Goal: Task Accomplishment & Management: Complete application form

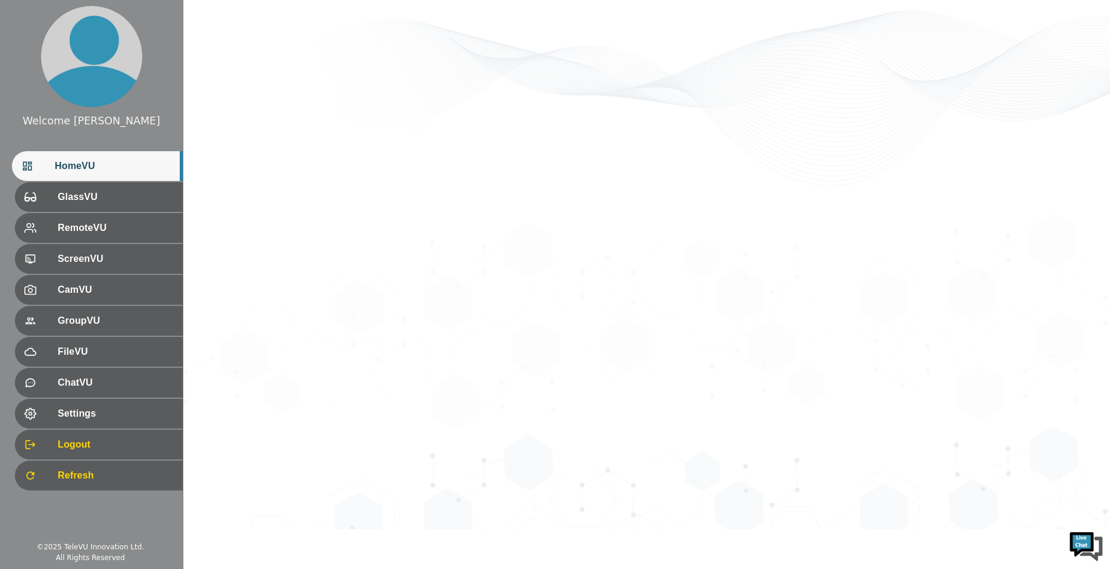
click at [103, 165] on span "HomeVU" at bounding box center [114, 166] width 118 height 14
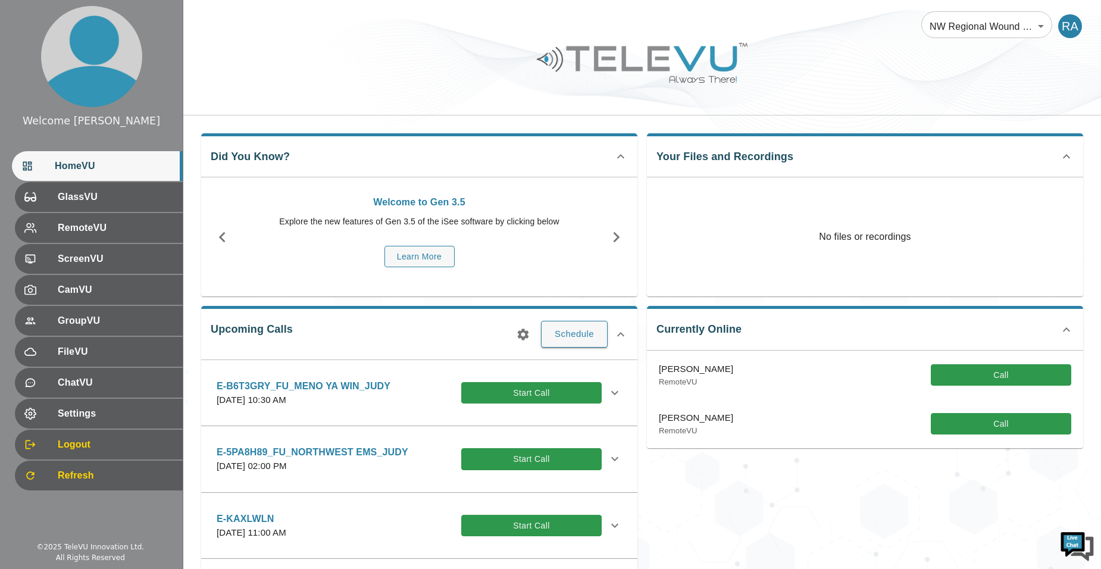
click at [524, 337] on icon "button" at bounding box center [523, 334] width 11 height 11
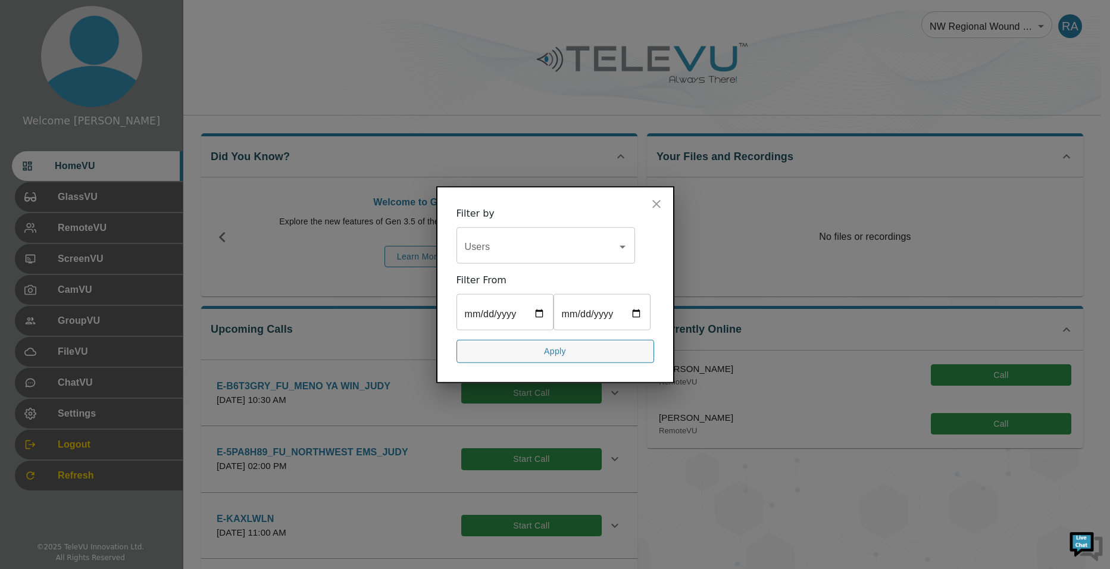
click at [520, 236] on input "Users" at bounding box center [537, 247] width 150 height 23
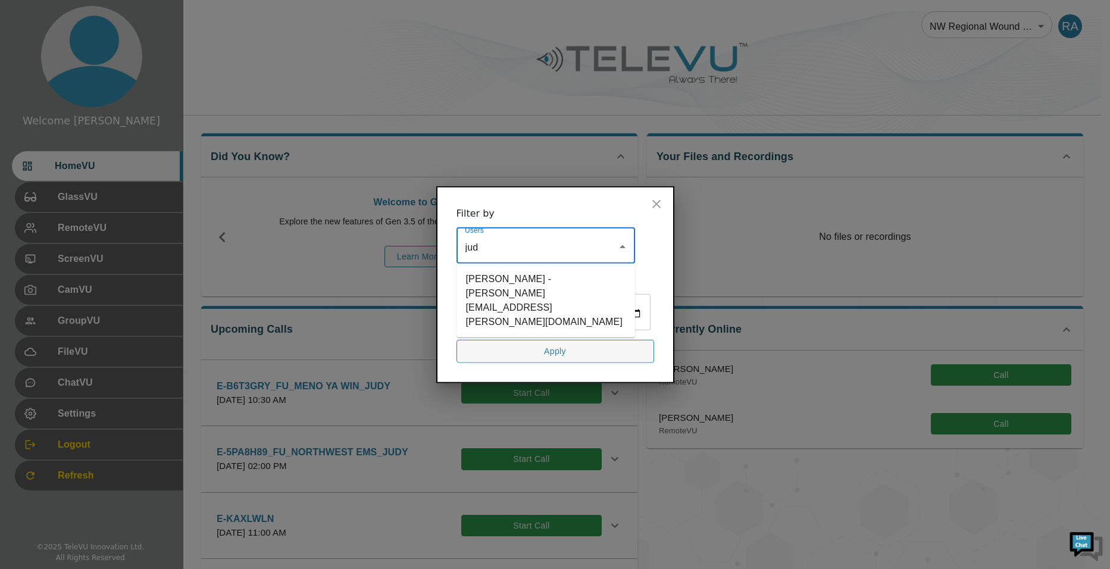
type input "[PERSON_NAME]"
click at [515, 268] on li "[PERSON_NAME] - [PERSON_NAME][EMAIL_ADDRESS][PERSON_NAME][DOMAIN_NAME]" at bounding box center [546, 300] width 179 height 64
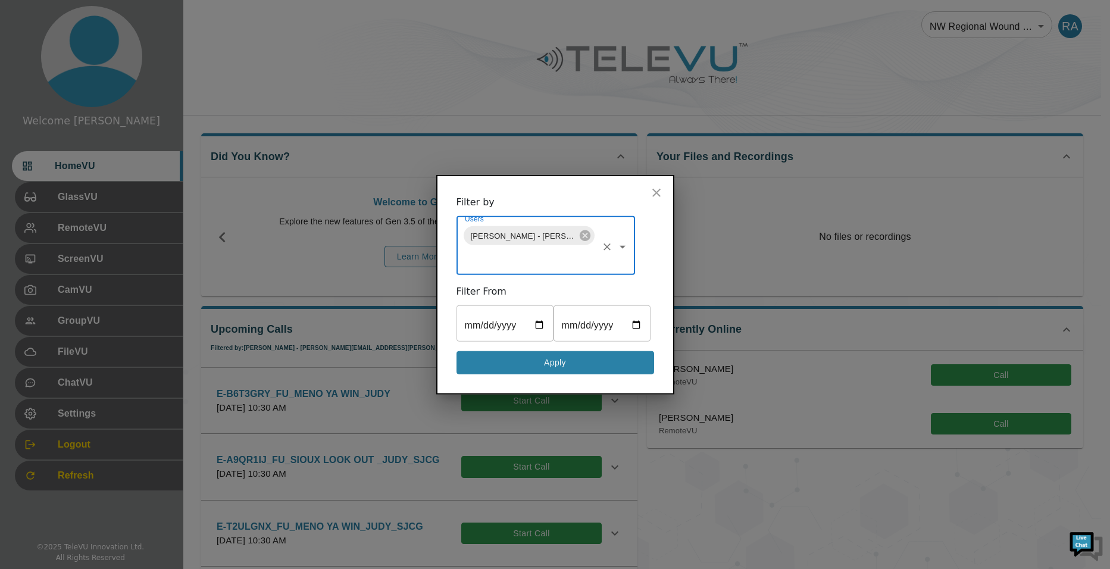
click at [546, 374] on button "Apply" at bounding box center [556, 362] width 198 height 23
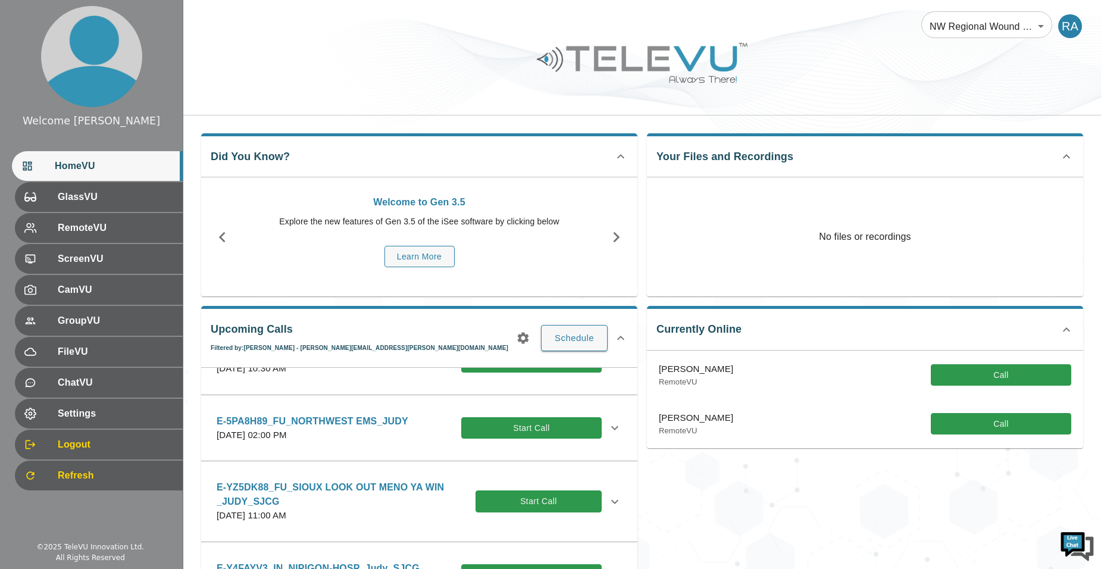
click at [608, 428] on icon at bounding box center [615, 428] width 14 height 14
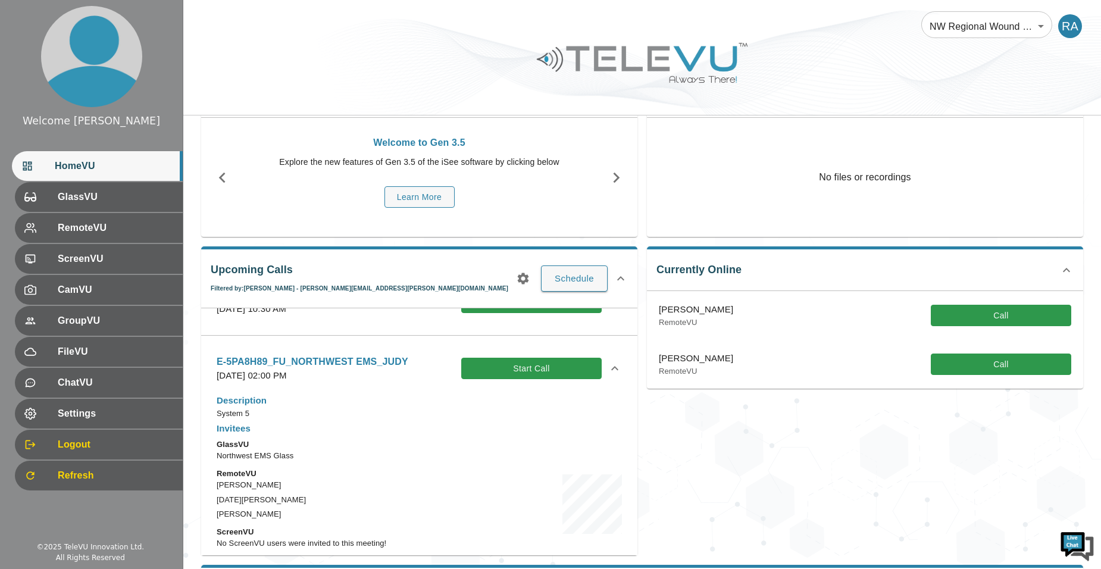
scroll to position [119, 0]
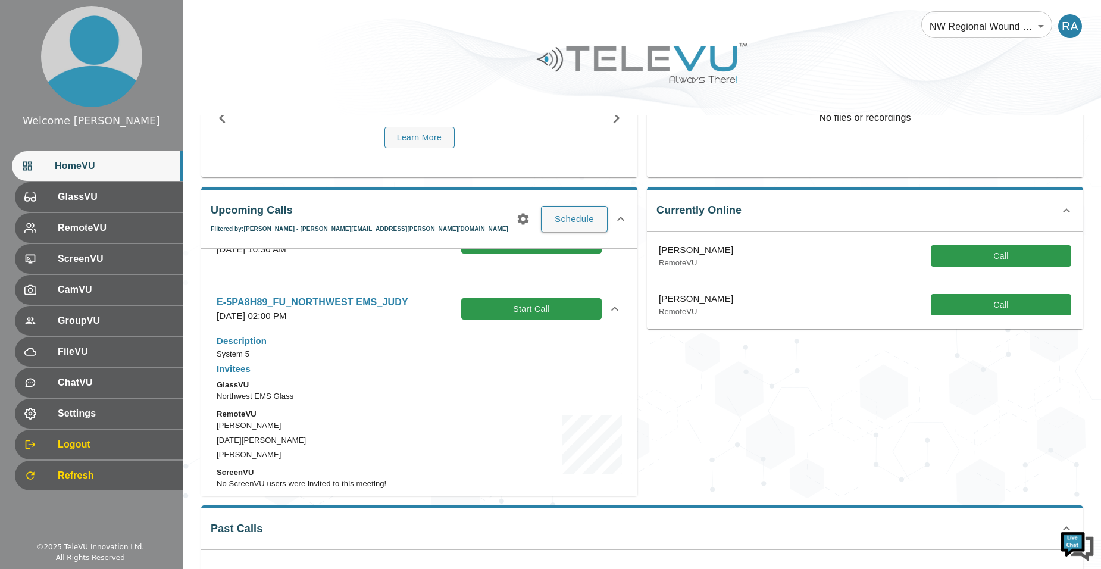
click at [686, 387] on div "Currently Online [PERSON_NAME] RemoteVU Call [PERSON_NAME] RemoteVU Call" at bounding box center [860, 336] width 446 height 318
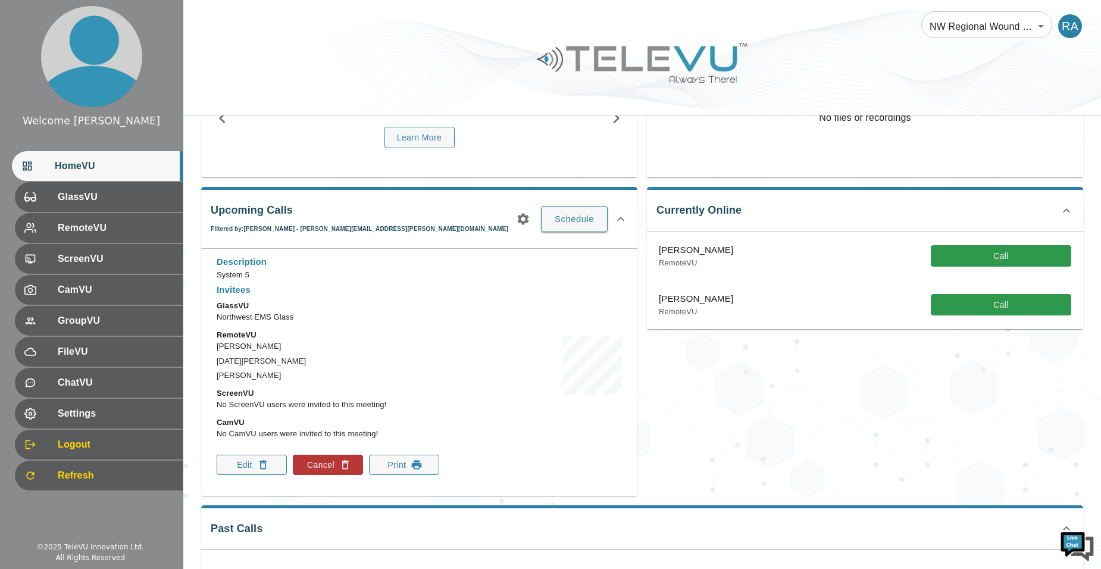
scroll to position [298, 0]
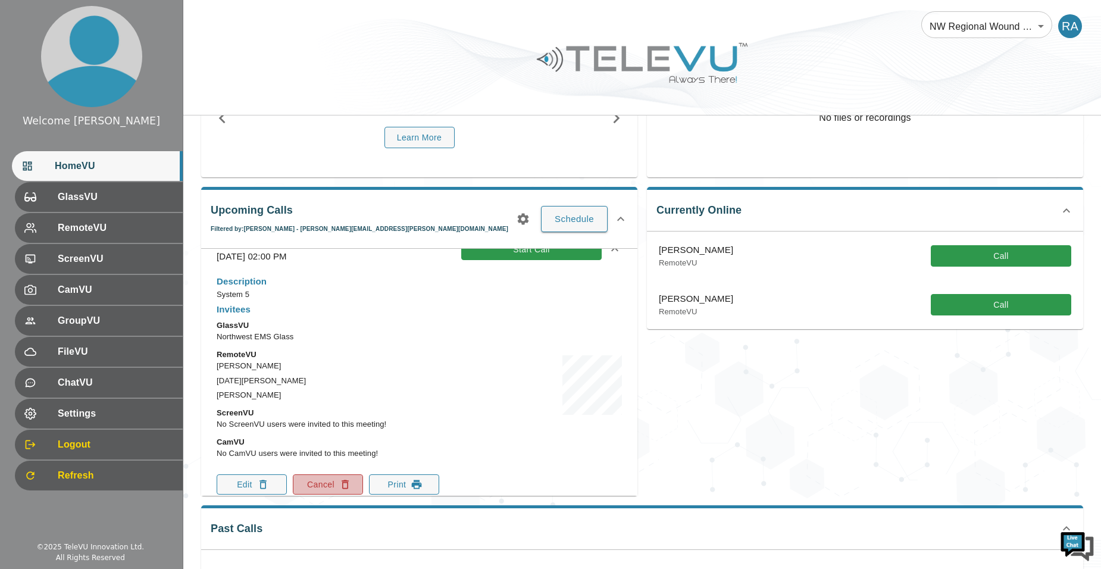
click at [338, 486] on button "Cancel" at bounding box center [328, 484] width 70 height 20
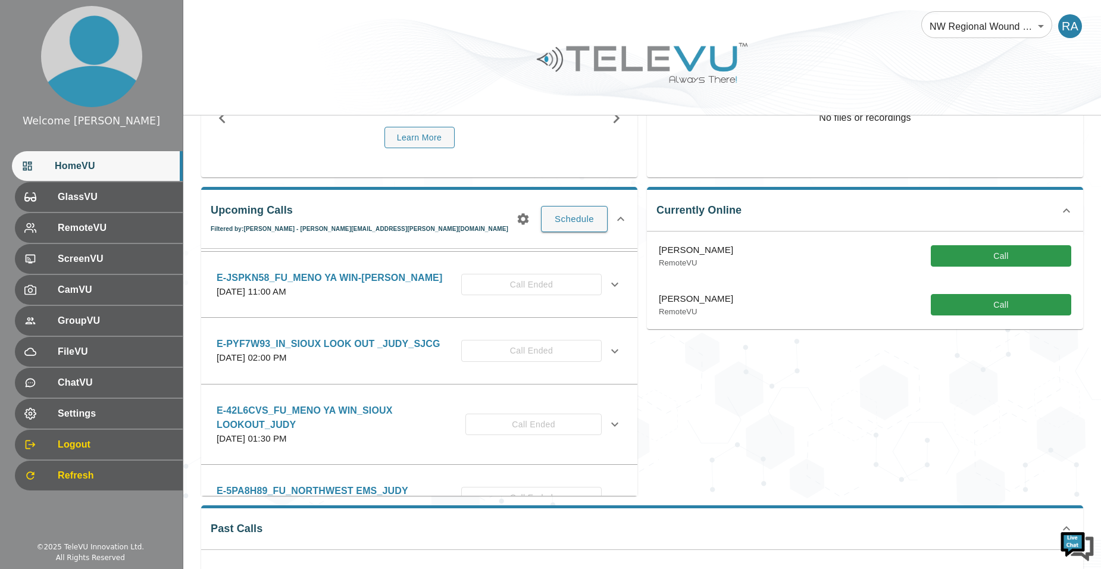
scroll to position [886, 0]
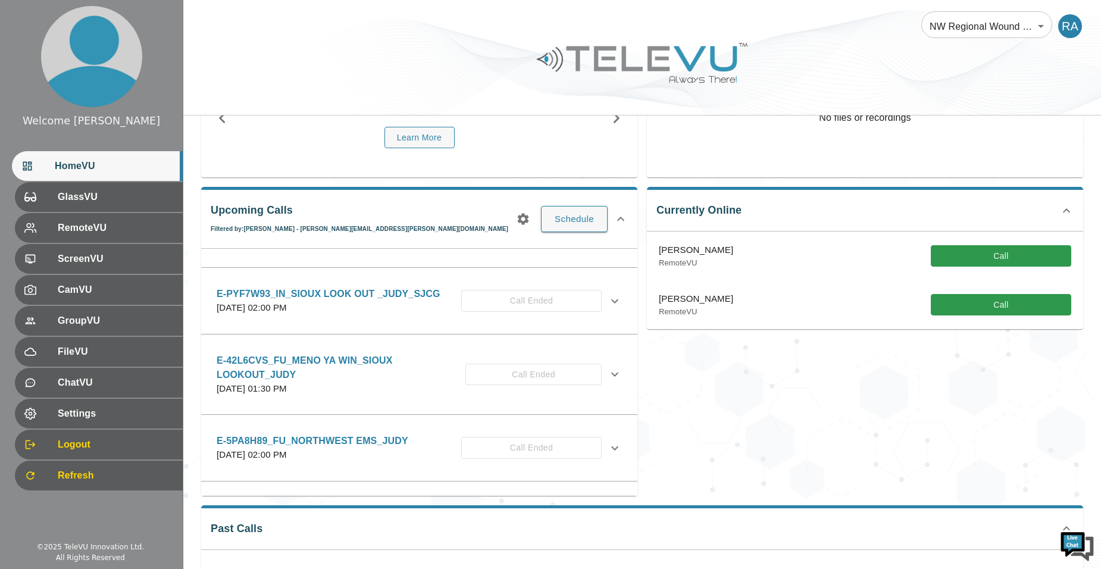
click at [608, 452] on icon at bounding box center [615, 448] width 14 height 14
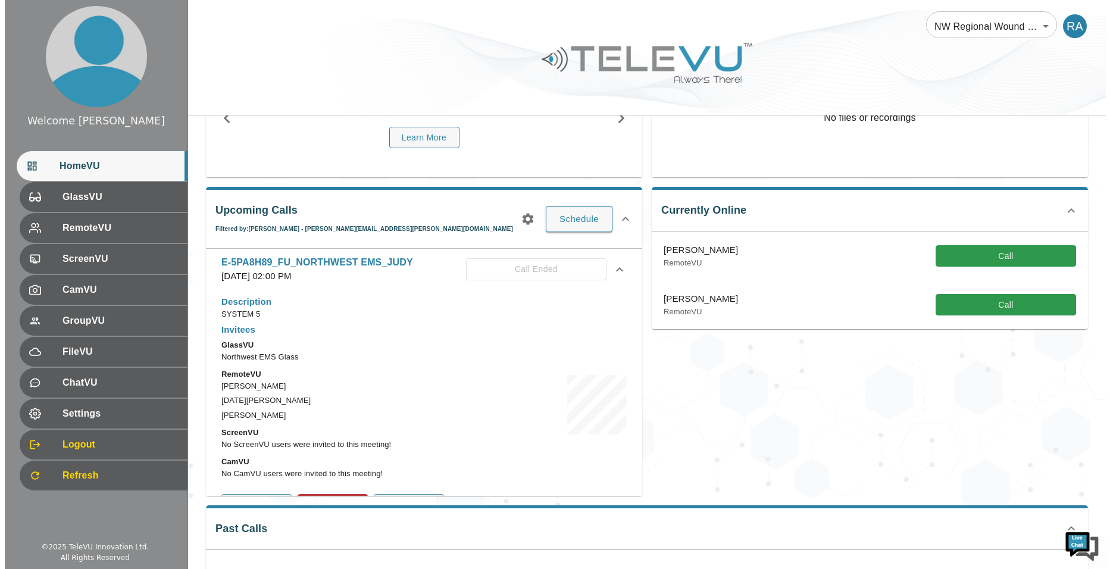
scroll to position [1124, 0]
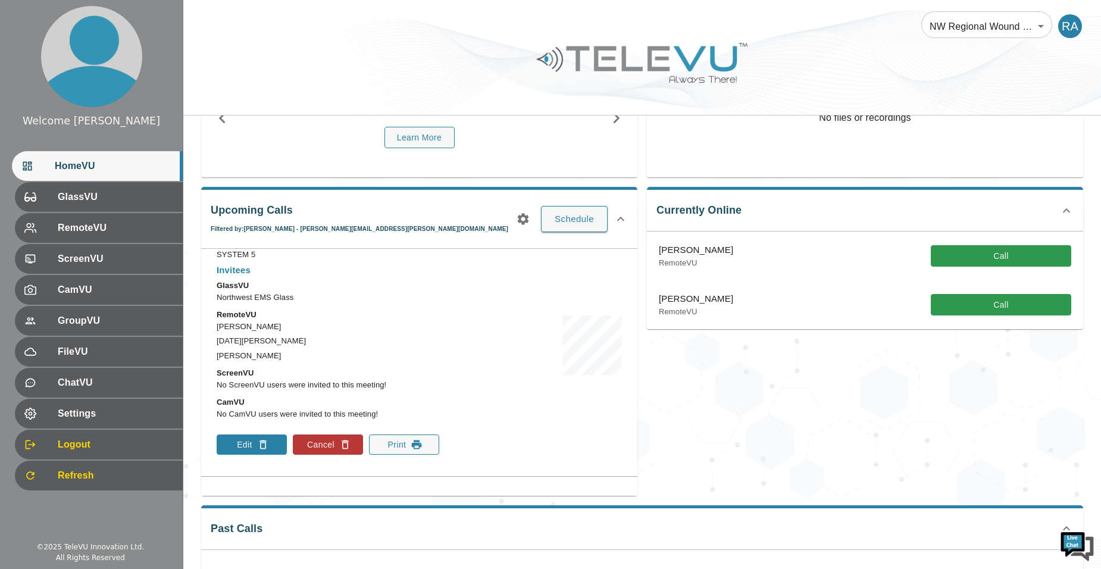
click at [256, 443] on button "Edit" at bounding box center [252, 444] width 70 height 20
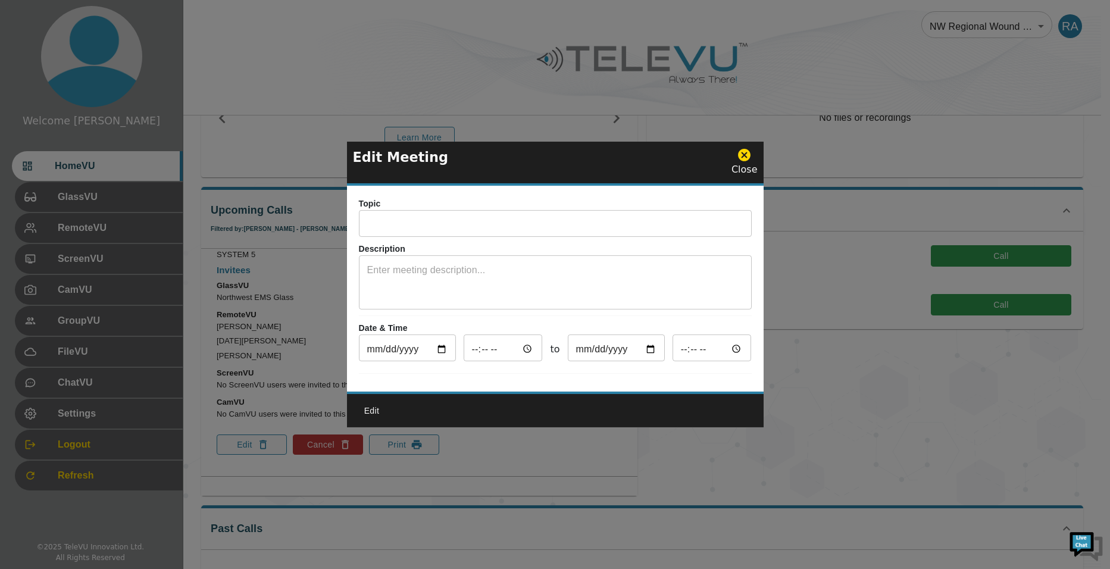
type input "E-5PA8H89_FU_NORTHWEST EMS_JUDY"
type textarea "SYSTEM 5"
type input "[DATE]"
type input "14:00"
type input "[DATE]"
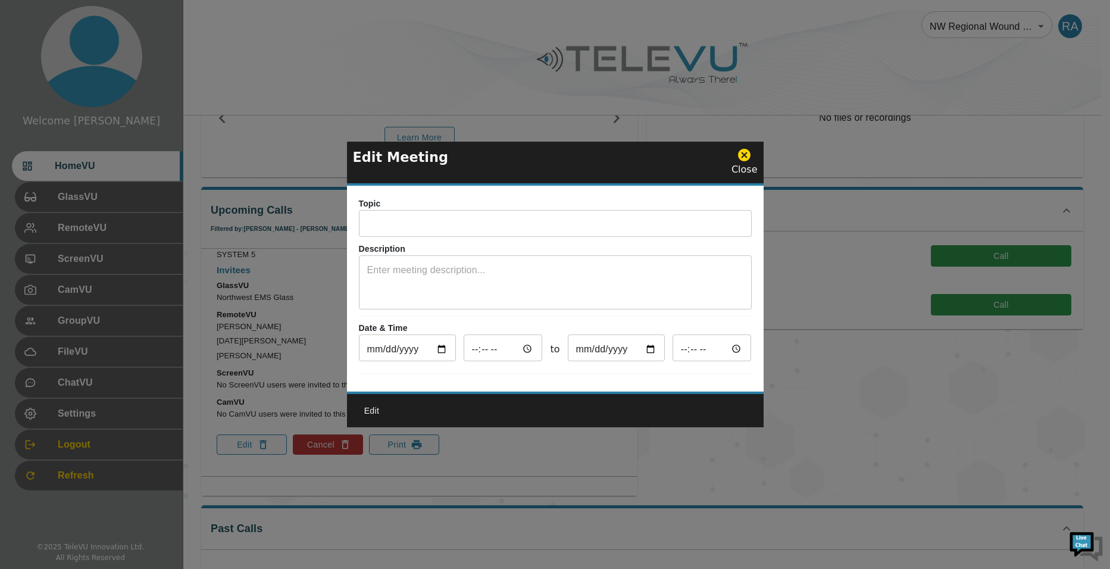
type input "15:00"
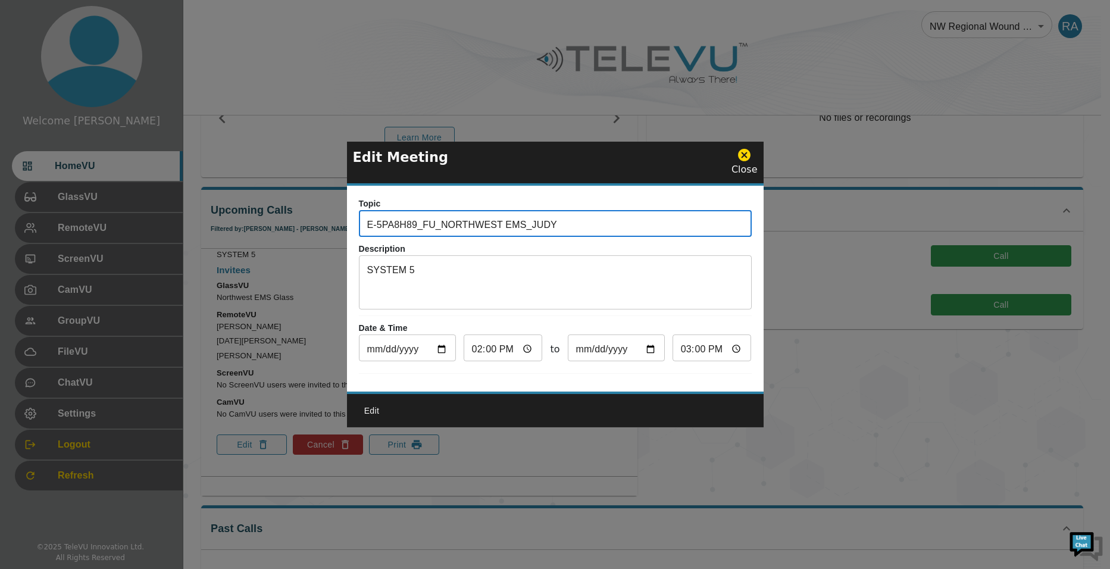
drag, startPoint x: 545, startPoint y: 222, endPoint x: 356, endPoint y: 210, distance: 189.1
click at [356, 210] on div "Topic E-5PA8H89_FU_NORTHWEST EMS_JUDY ​ Description SYSTEM 5 x ​ Date & Time [D…" at bounding box center [555, 289] width 417 height 206
click at [745, 151] on icon at bounding box center [744, 155] width 12 height 12
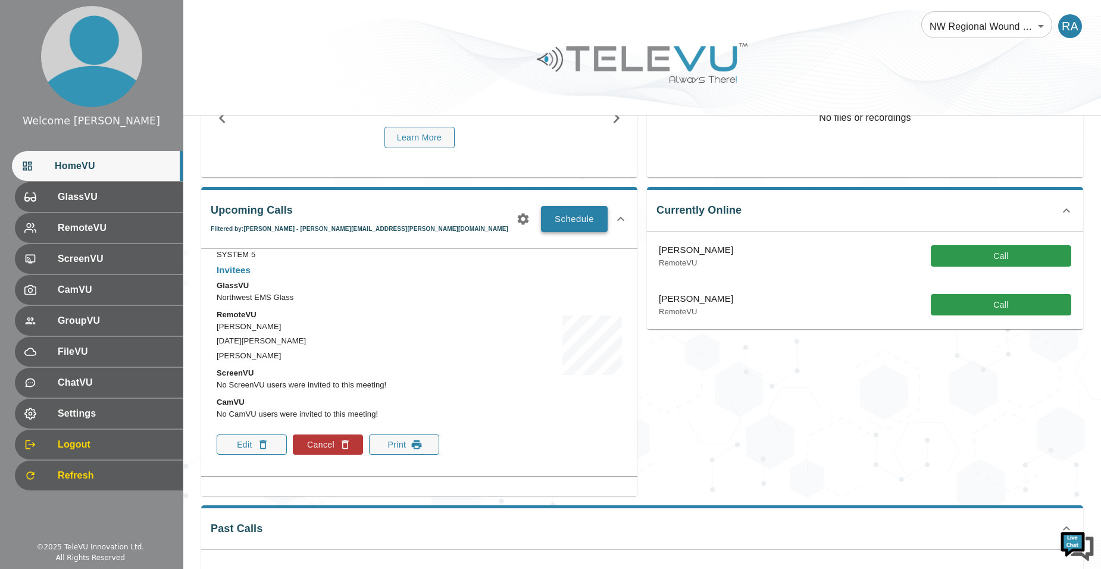
click at [567, 220] on button "Schedule" at bounding box center [574, 219] width 67 height 26
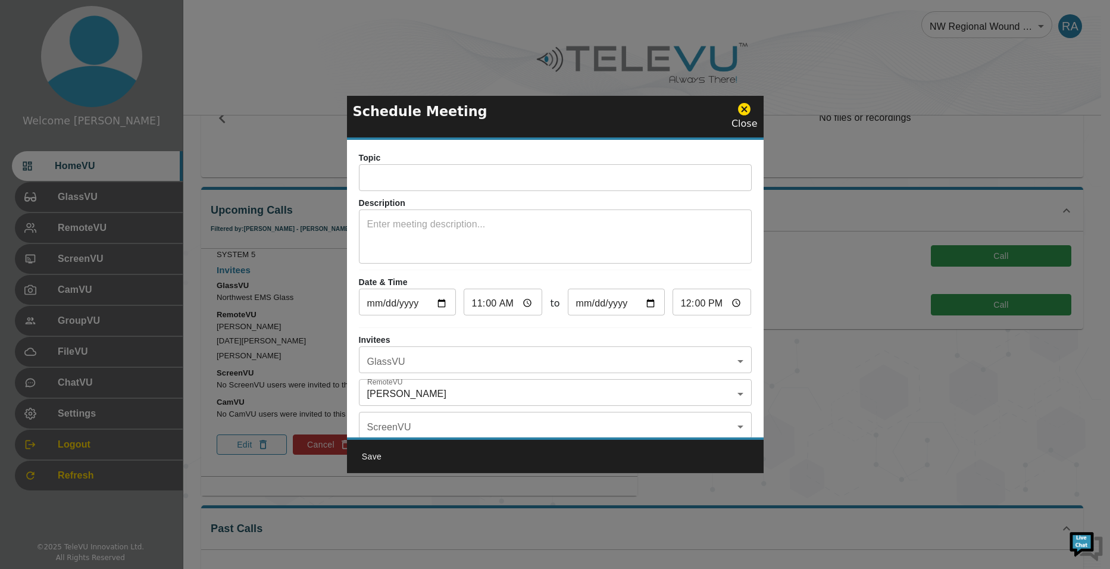
click at [440, 182] on input "text" at bounding box center [555, 179] width 393 height 24
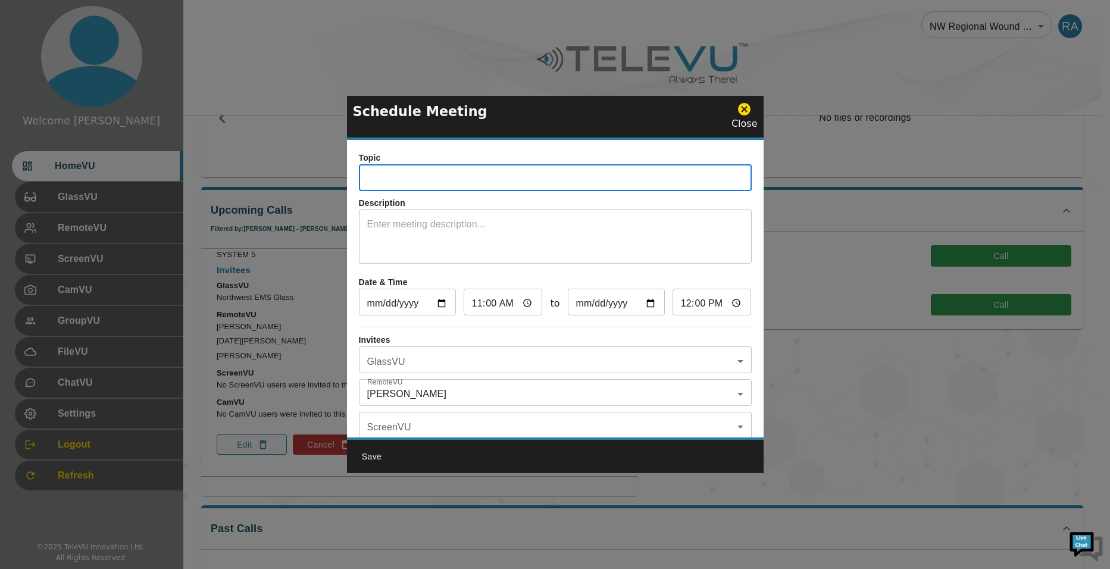
paste input "E-5PA8H89_FU_NORTHWEST EMS_JUDY"
type input "E-5PA8H89_FU_NORTHWEST EMS_JUDY"
click at [455, 225] on textarea at bounding box center [555, 237] width 376 height 41
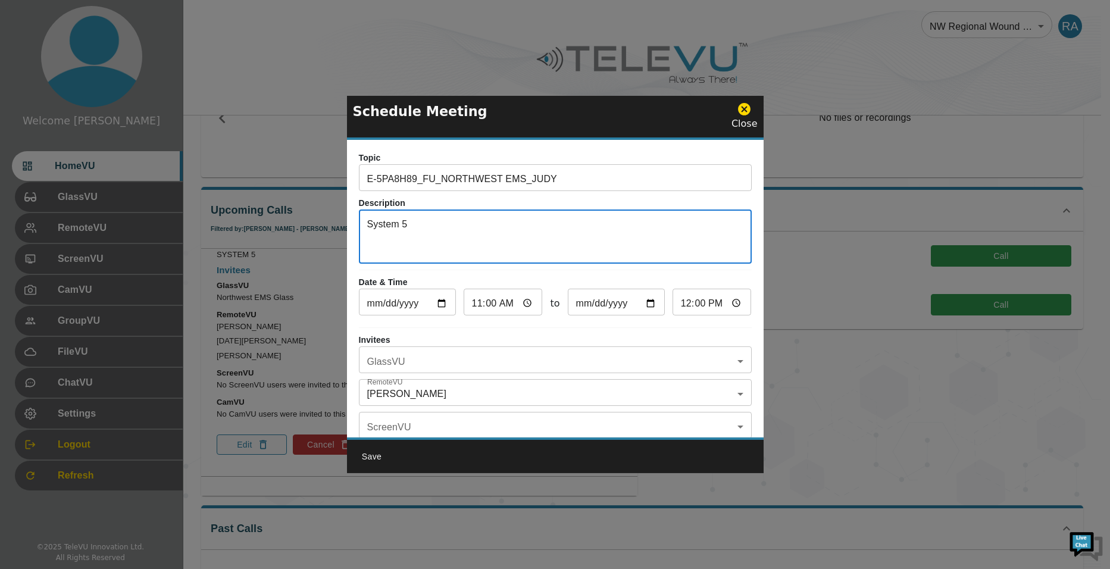
type textarea "System 5"
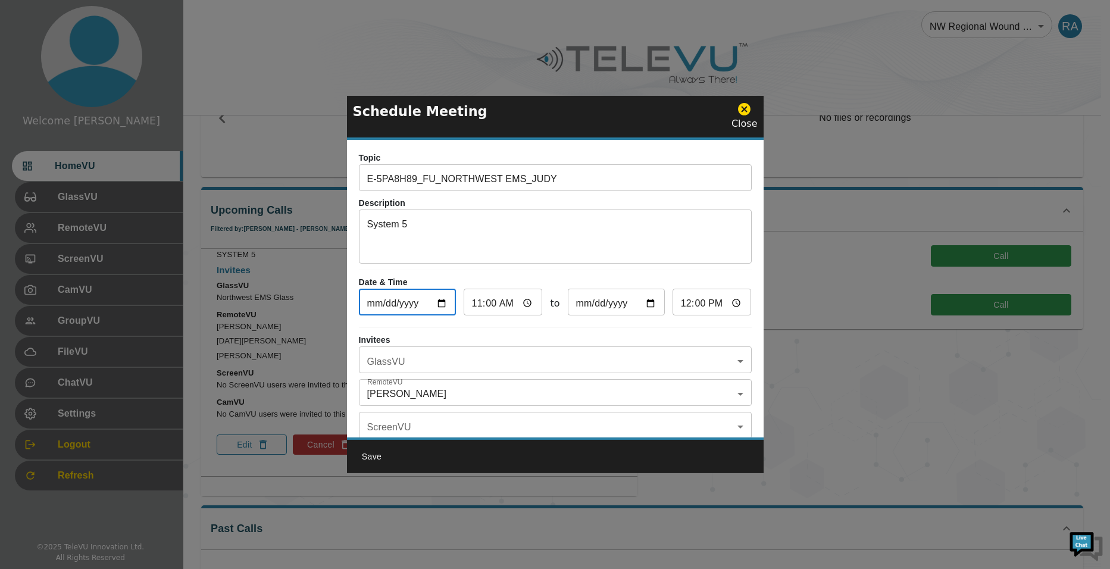
click at [443, 301] on input "[DATE]" at bounding box center [407, 304] width 97 height 24
type input "[DATE]"
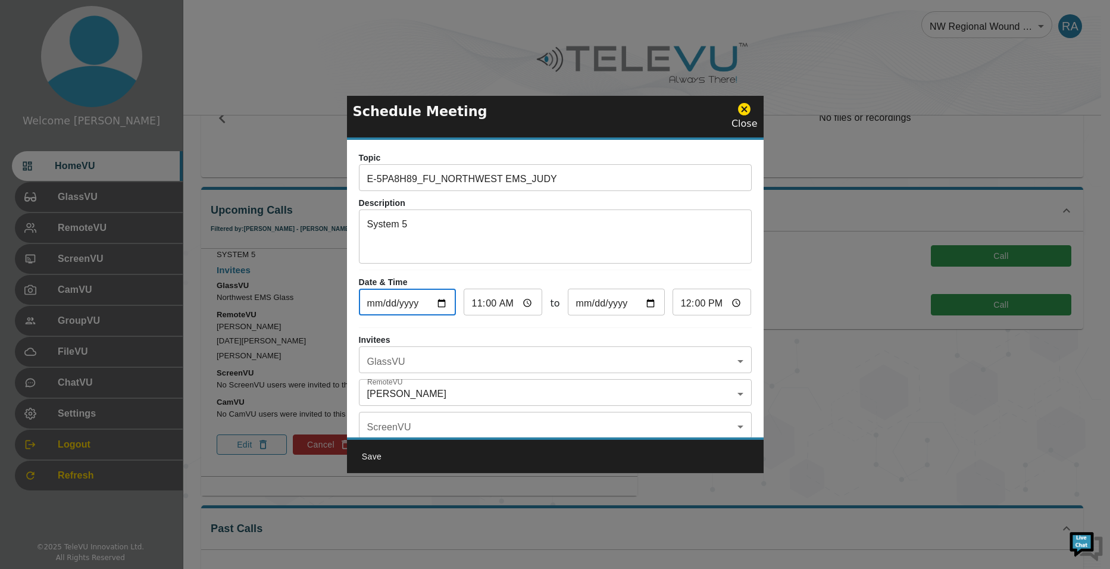
type input "[DATE]"
click at [682, 302] on input "12:00" at bounding box center [712, 304] width 79 height 24
type input "23:30"
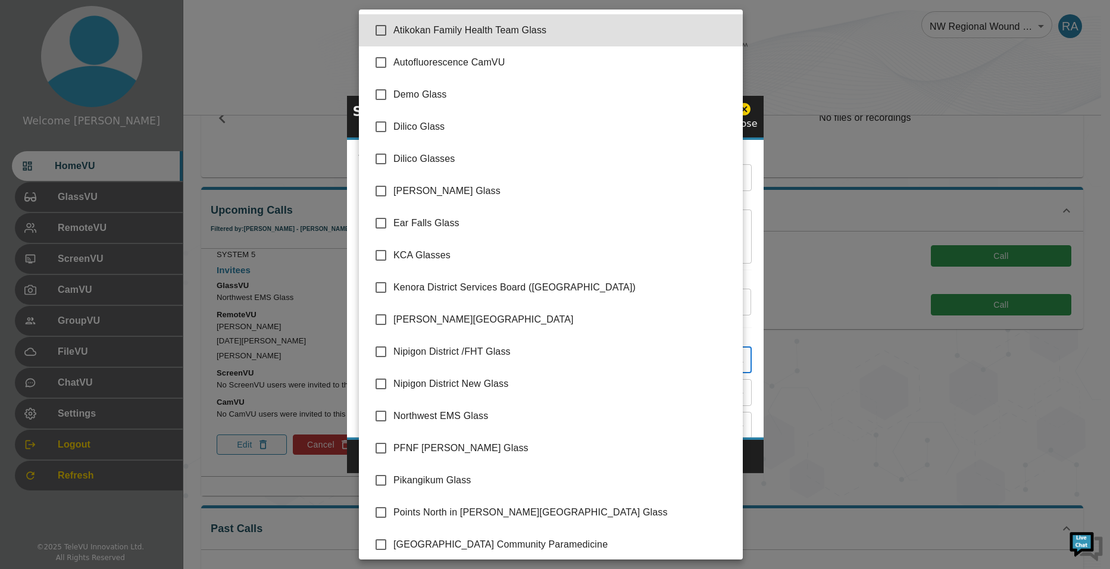
click at [525, 360] on body "Welcome [PERSON_NAME] HomeVU GlassVU RemoteVU ScreenVU CamVU GroupVU FileVU Cha…" at bounding box center [555, 349] width 1110 height 937
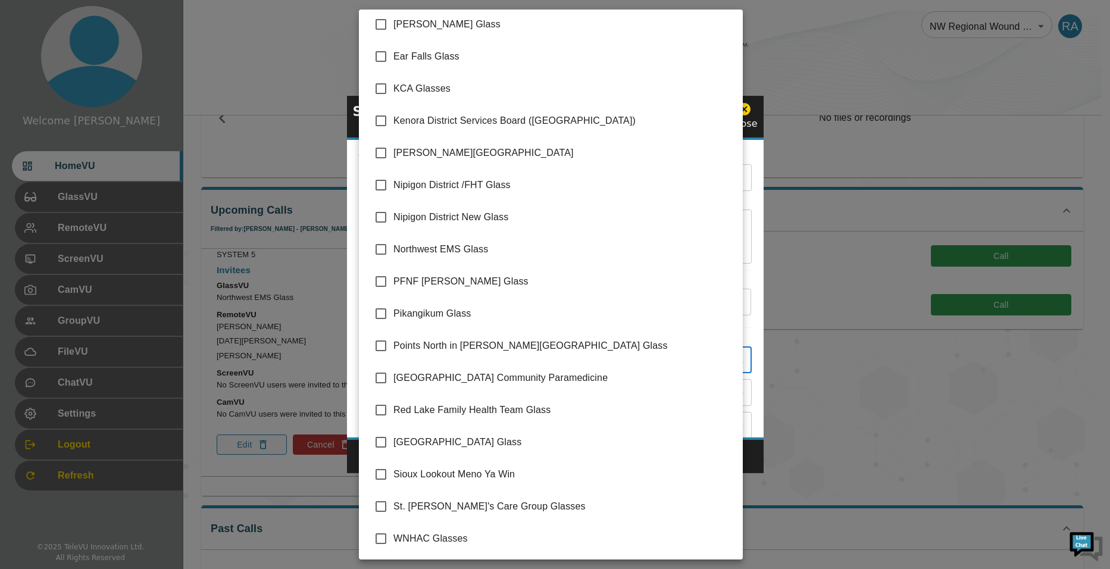
click at [387, 472] on input "checkbox" at bounding box center [380, 474] width 25 height 25
checkbox input "true"
type input "Sioux Lookout Meno Ya Win"
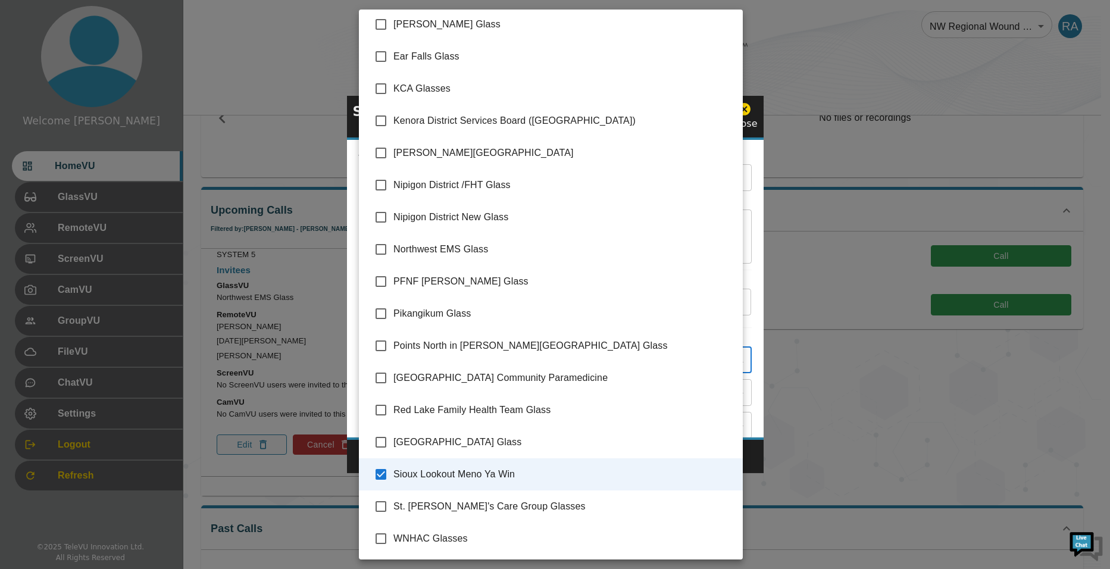
click at [379, 473] on input "checkbox" at bounding box center [380, 474] width 25 height 25
checkbox input "false"
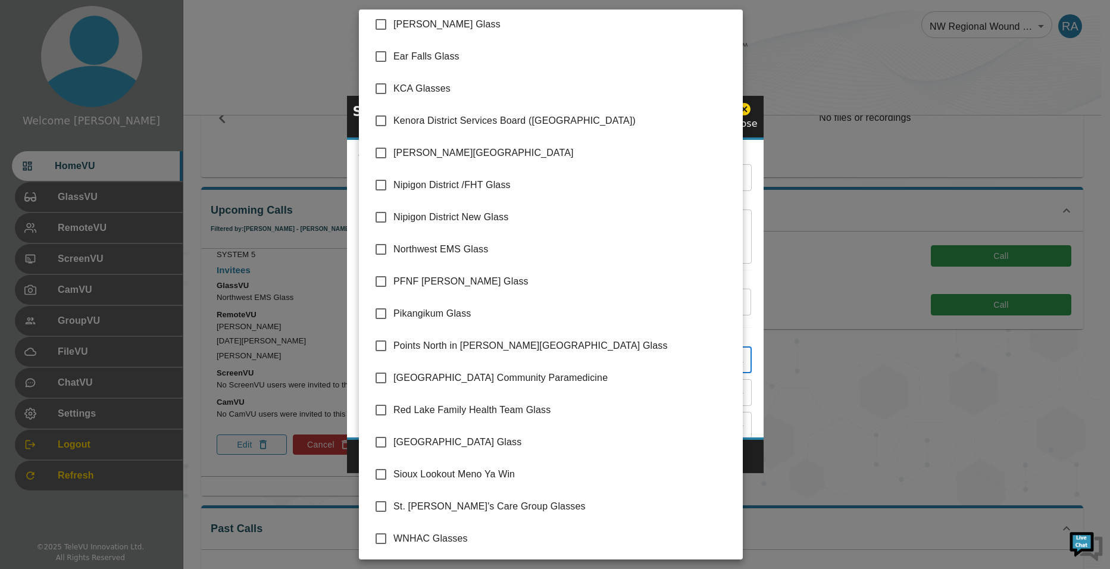
scroll to position [0, 0]
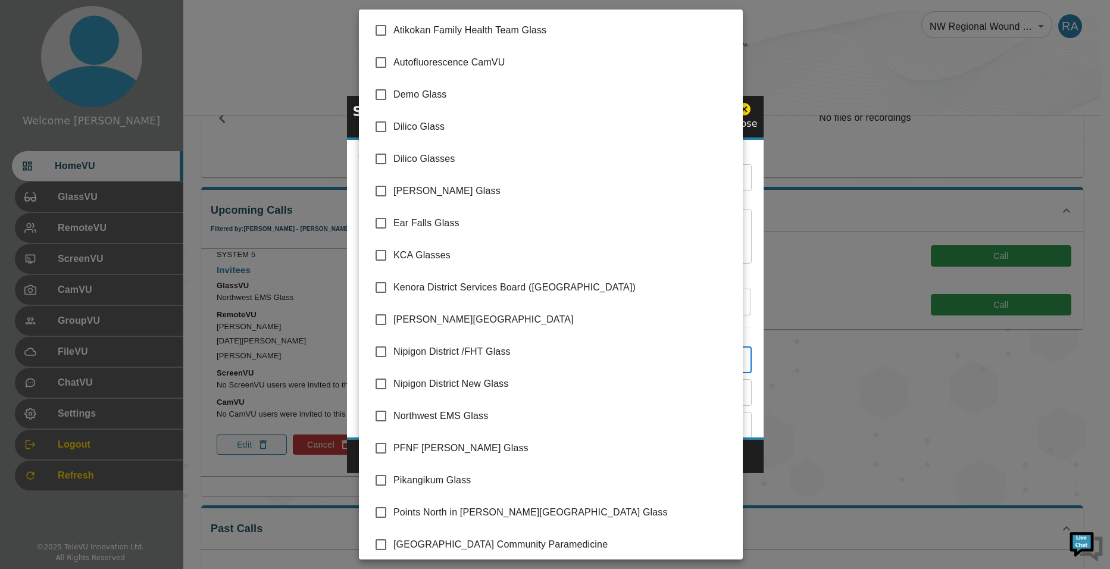
click at [384, 420] on input "checkbox" at bounding box center [380, 416] width 25 height 25
checkbox input "true"
type input "Northwest EMS Glass"
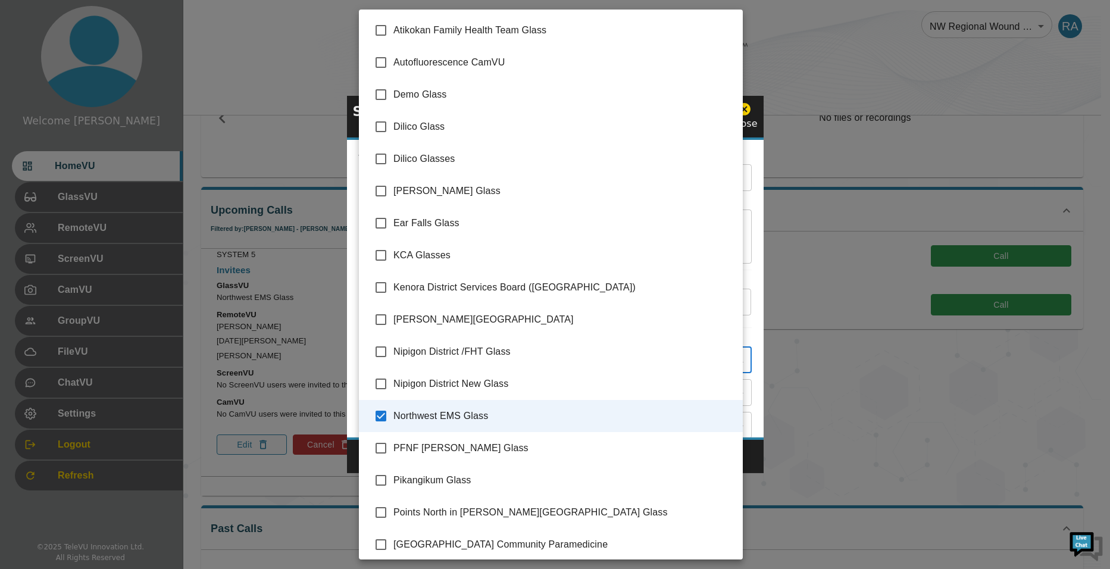
click at [756, 450] on div at bounding box center [555, 284] width 1110 height 569
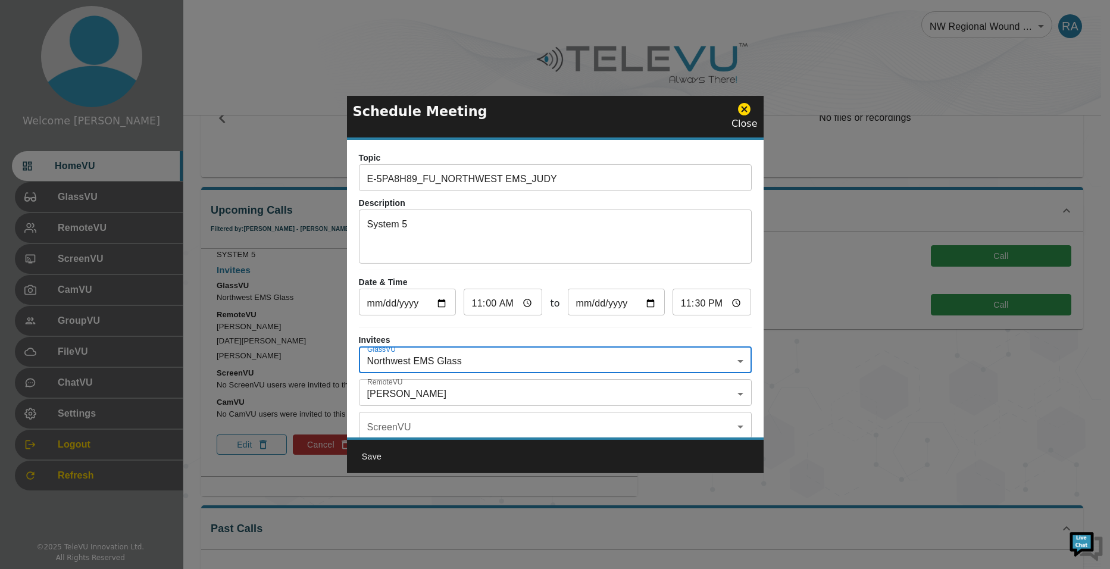
click at [439, 396] on body "Welcome [PERSON_NAME] HomeVU GlassVU RemoteVU ScreenVU CamVU GroupVU FileVU Cha…" at bounding box center [555, 349] width 1110 height 937
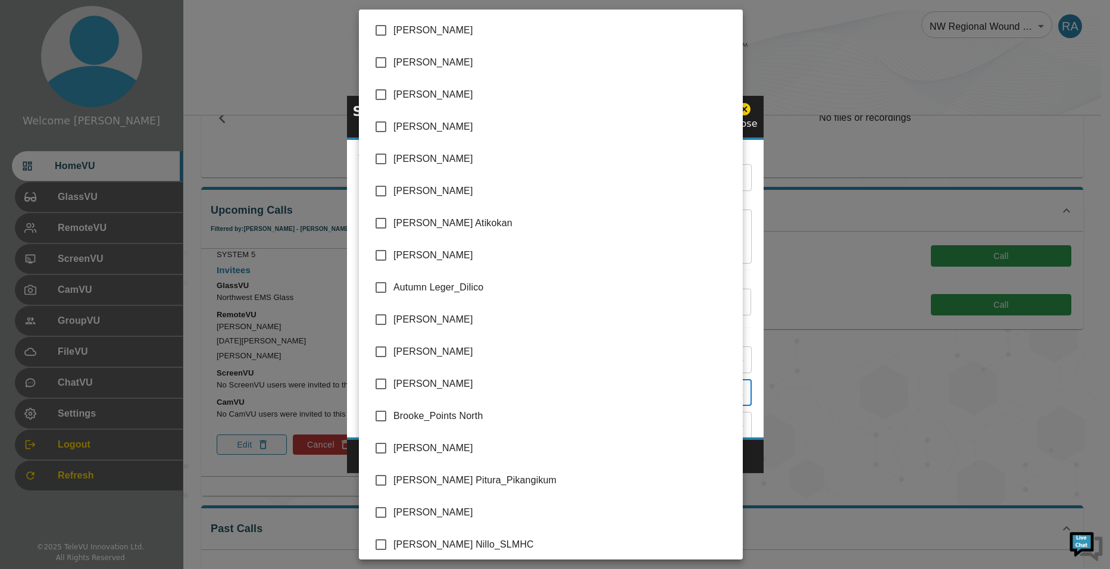
scroll to position [2381, 0]
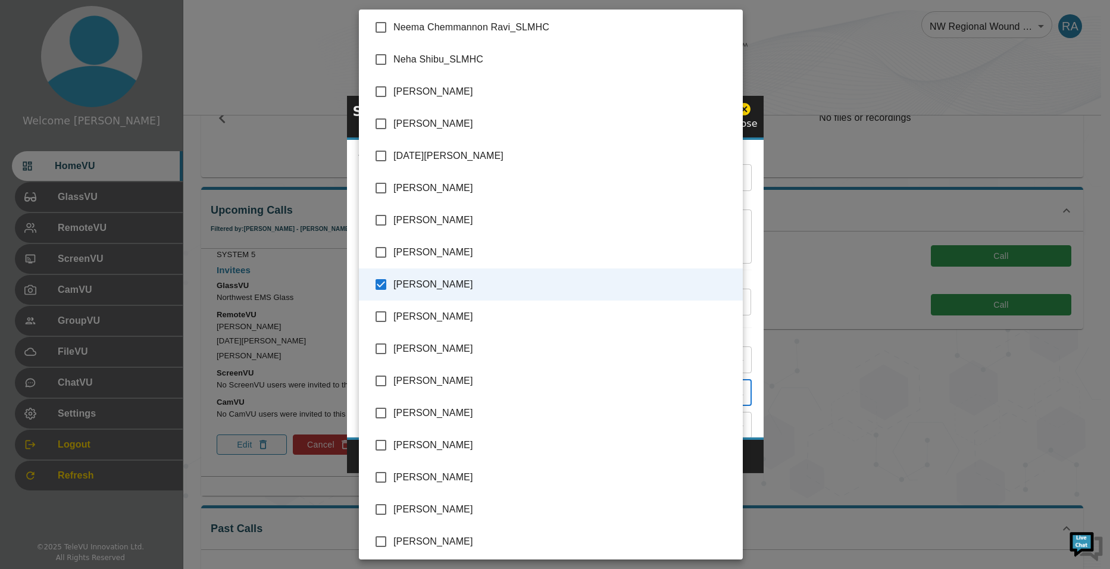
click at [379, 288] on input "checkbox" at bounding box center [380, 284] width 25 height 25
checkbox input "false"
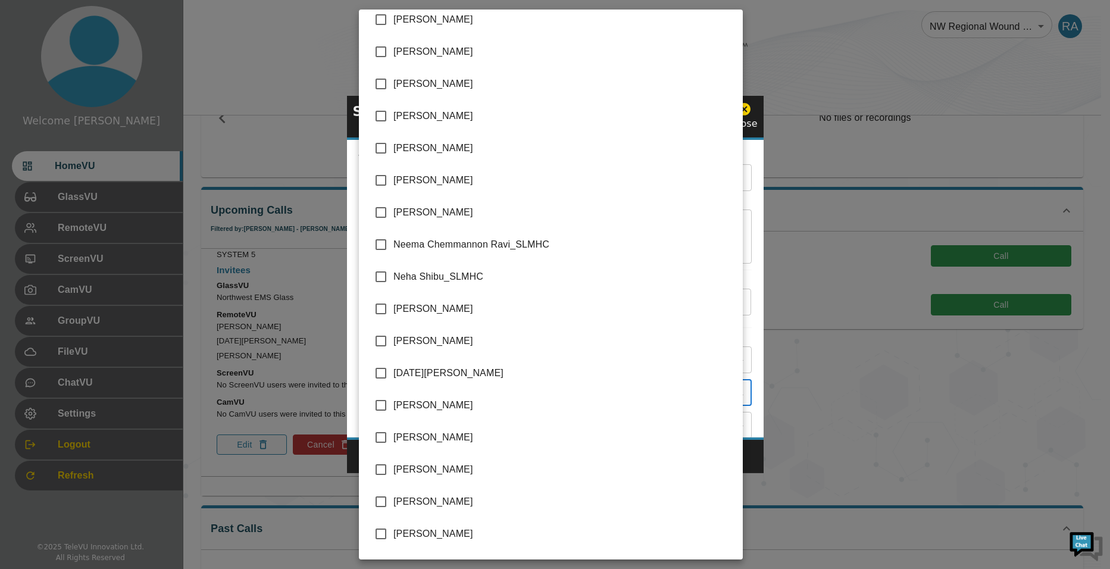
scroll to position [2202, 0]
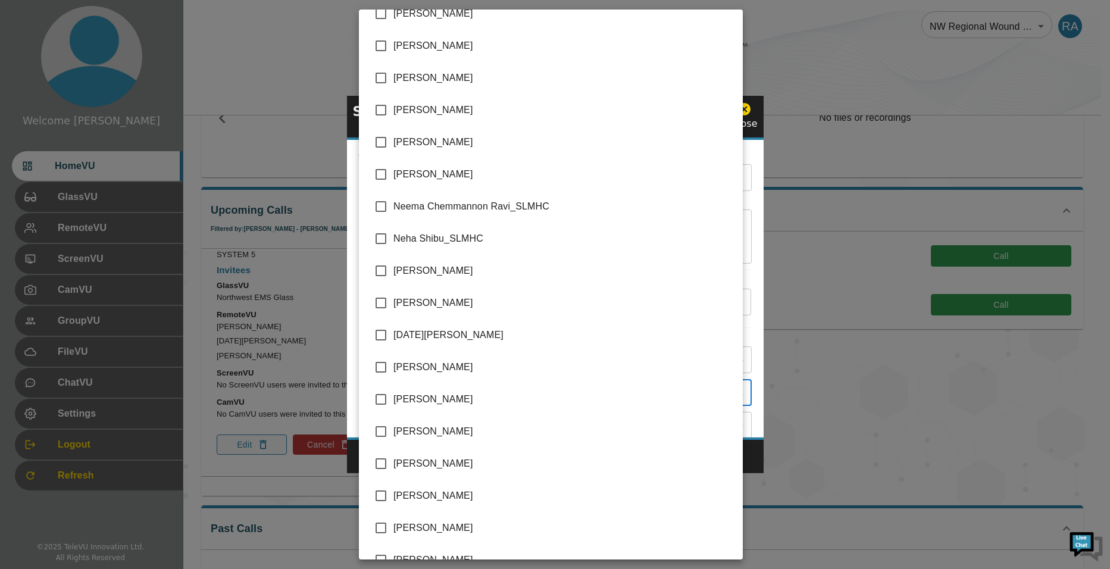
click at [384, 460] on input "checkbox" at bounding box center [380, 463] width 25 height 25
checkbox input "true"
type input "[PERSON_NAME]"
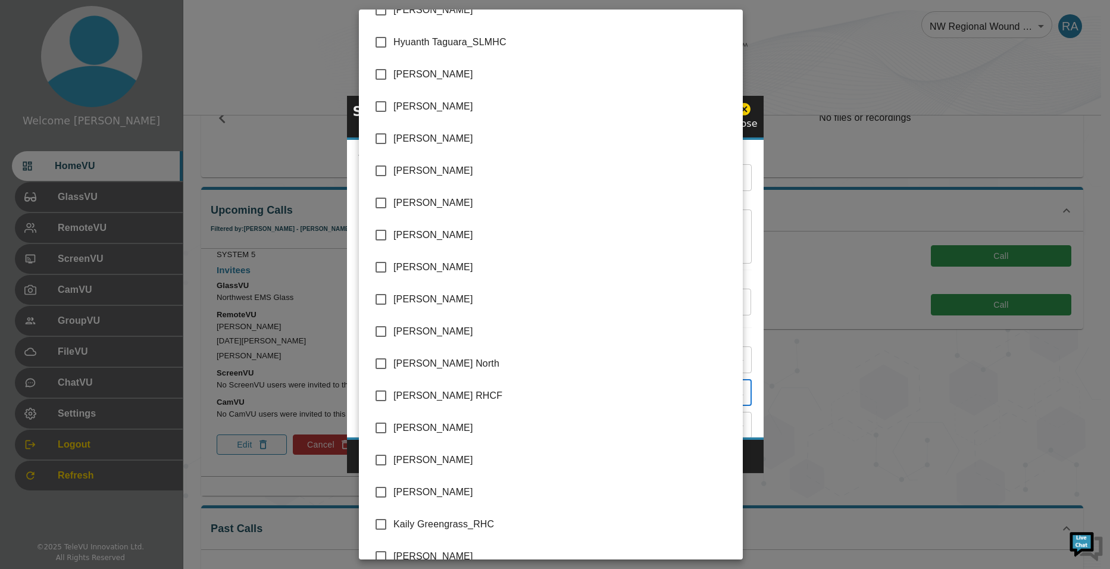
scroll to position [1168, 0]
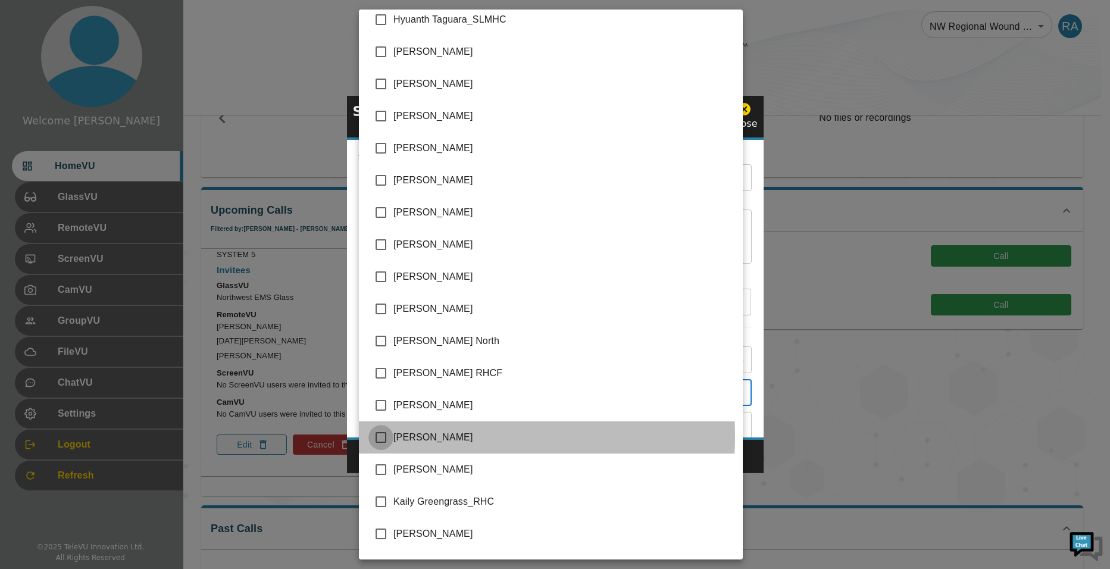
click at [386, 436] on input "checkbox" at bounding box center [380, 437] width 25 height 25
checkbox input "true"
type input "[PERSON_NAME],[PERSON_NAME]"
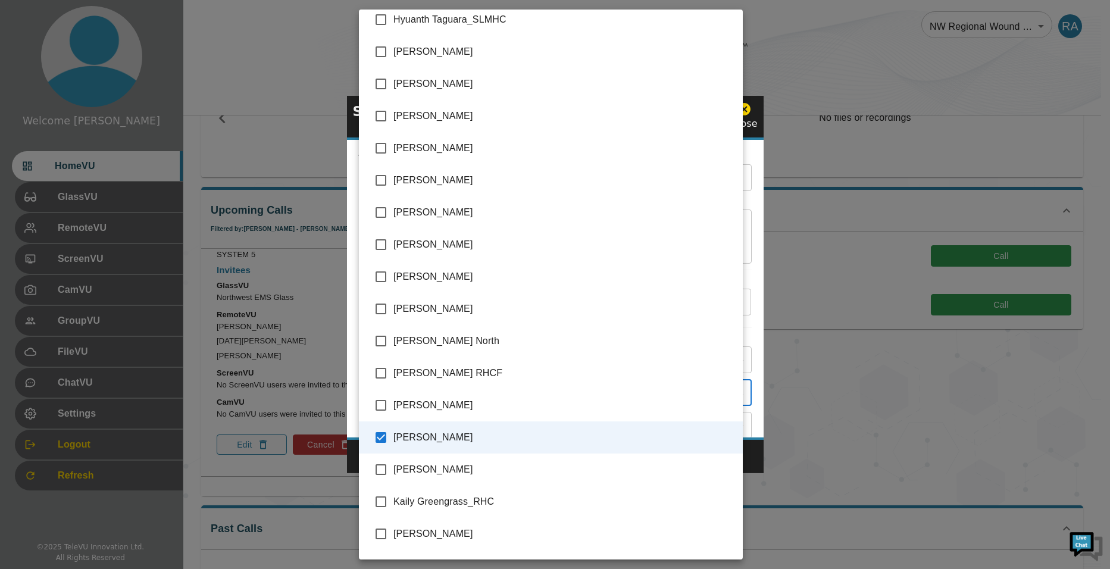
click at [753, 459] on div at bounding box center [555, 284] width 1110 height 569
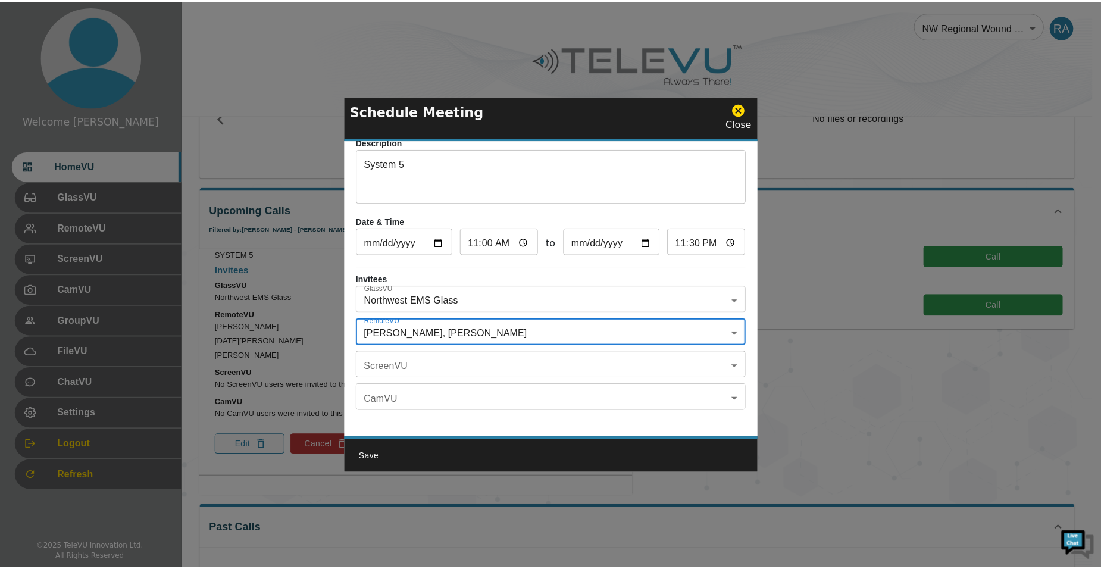
scroll to position [70, 0]
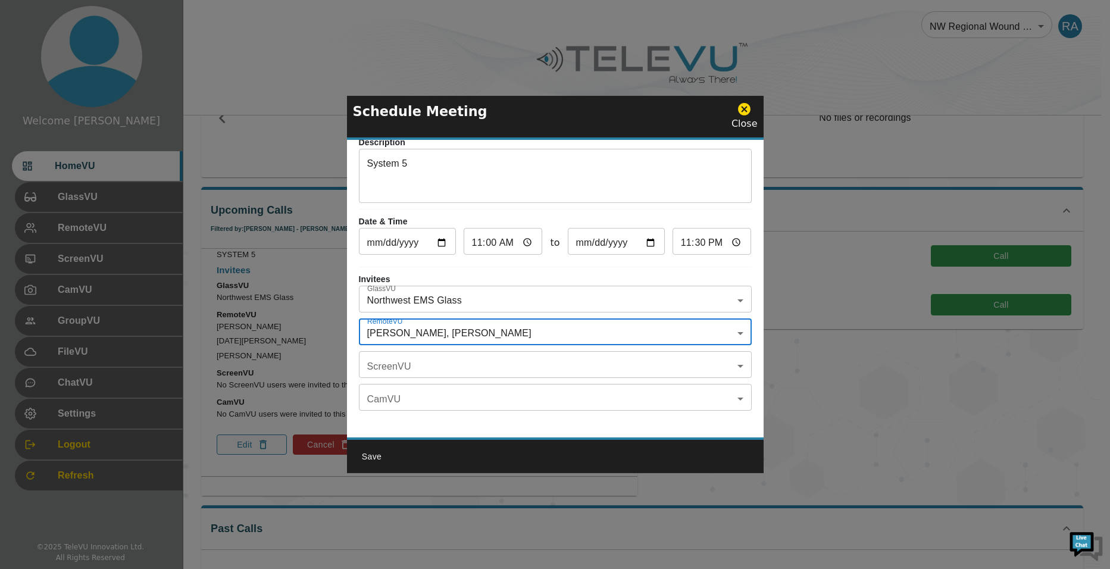
click at [367, 455] on button "Save" at bounding box center [372, 457] width 38 height 22
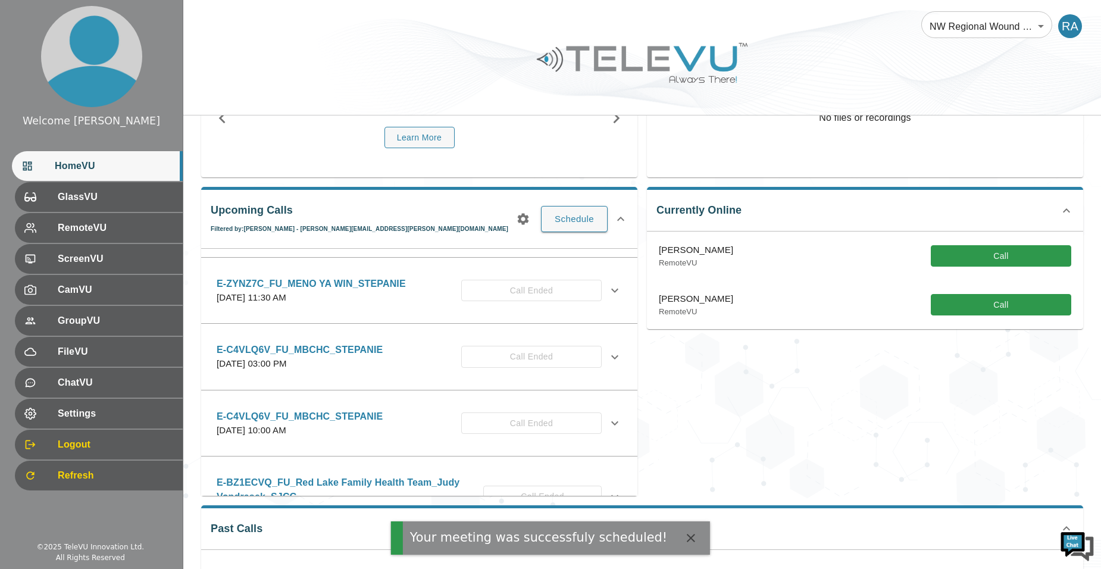
click at [534, 216] on button "button" at bounding box center [523, 219] width 24 height 24
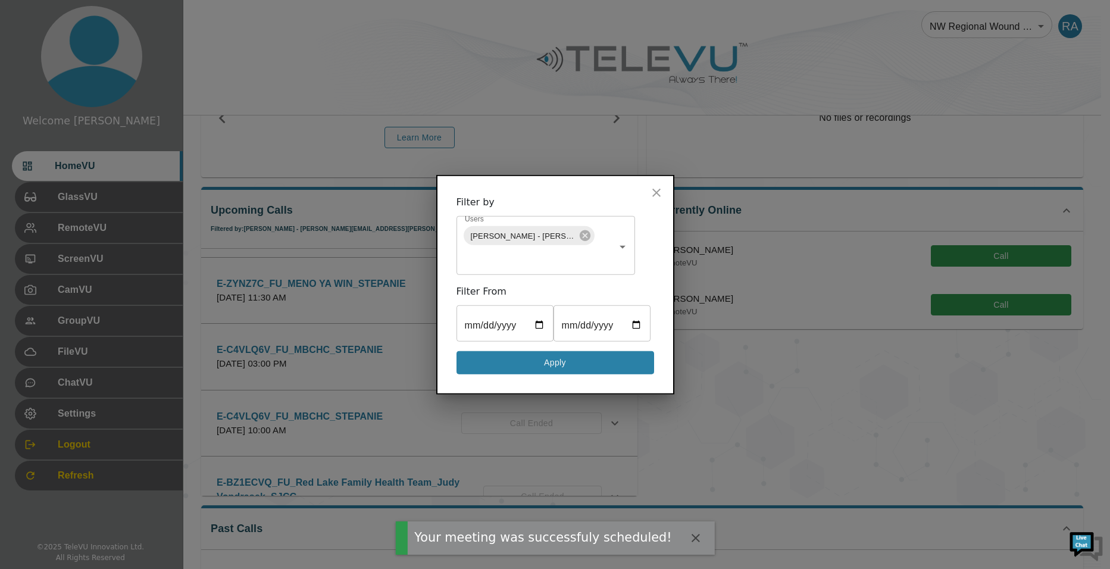
click at [542, 374] on button "Apply" at bounding box center [556, 362] width 198 height 23
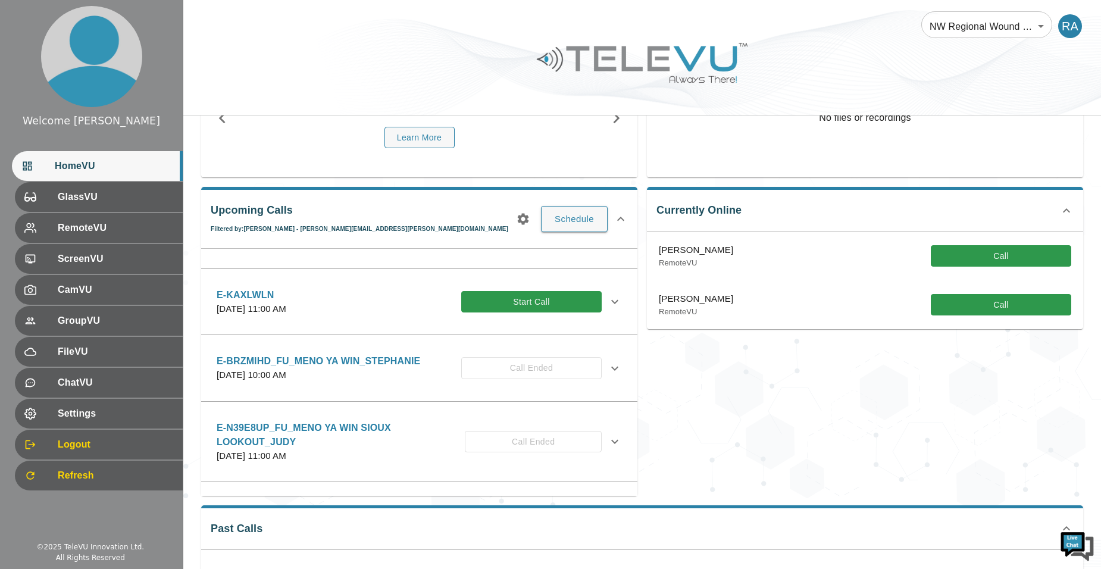
scroll to position [0, 0]
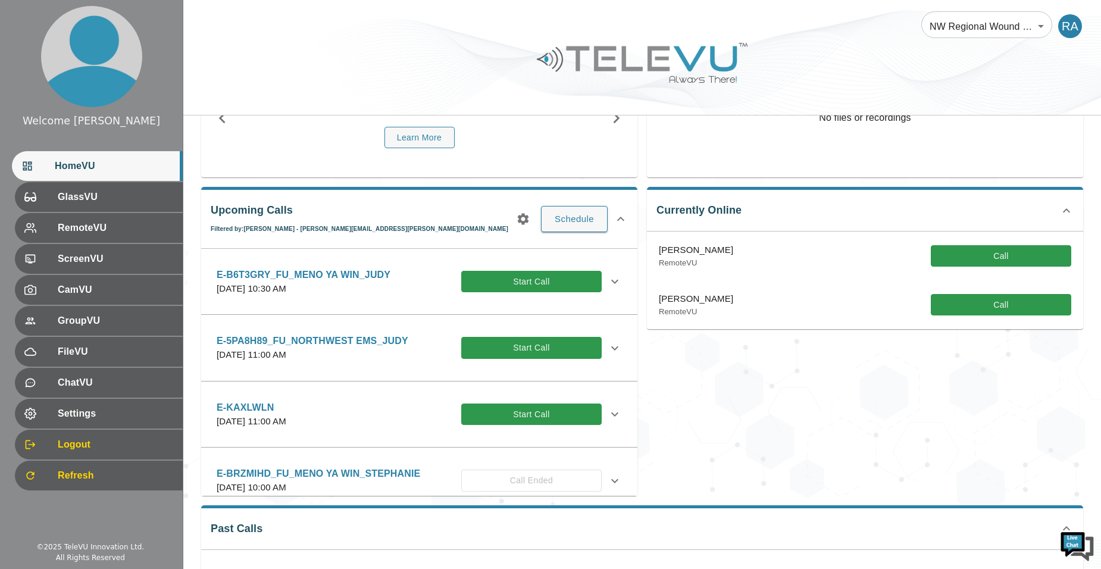
click at [610, 346] on icon at bounding box center [615, 348] width 14 height 14
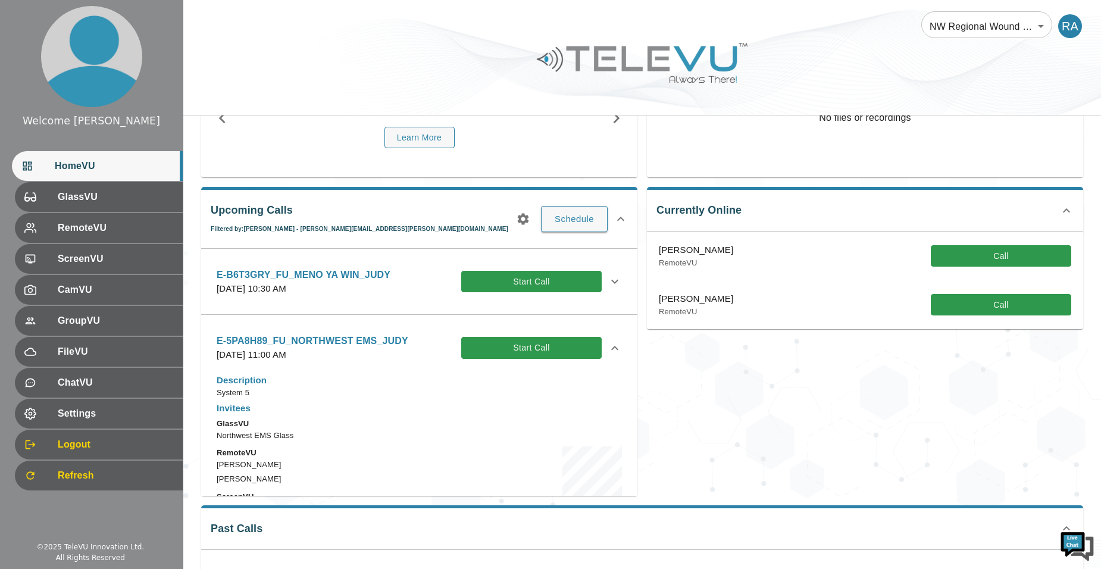
scroll to position [179, 0]
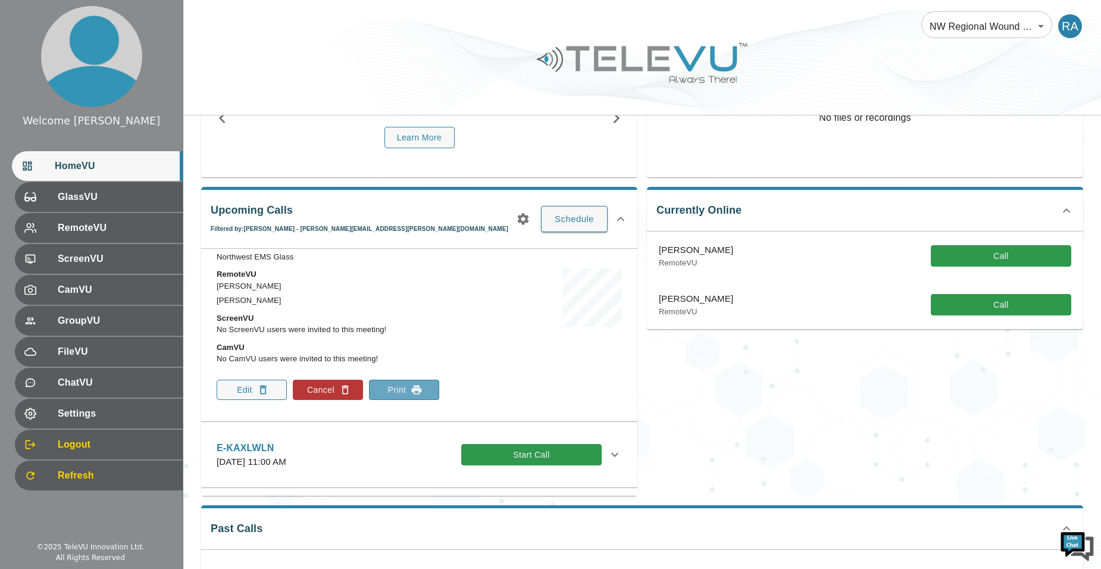
click at [399, 391] on button "Print" at bounding box center [404, 390] width 70 height 20
click at [520, 223] on icon "button" at bounding box center [523, 219] width 14 height 14
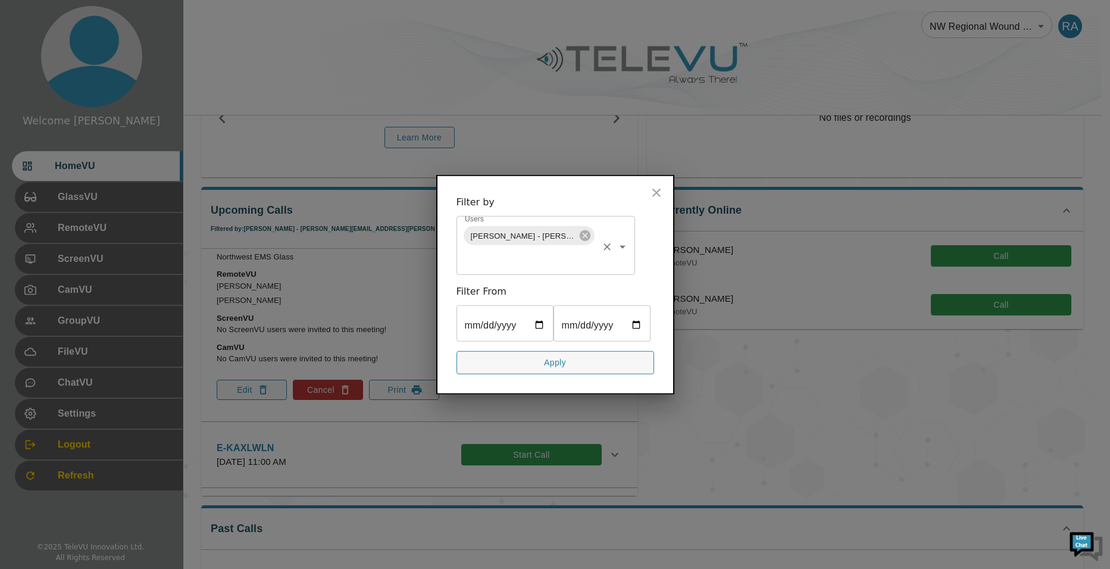
click at [584, 230] on icon at bounding box center [584, 235] width 11 height 11
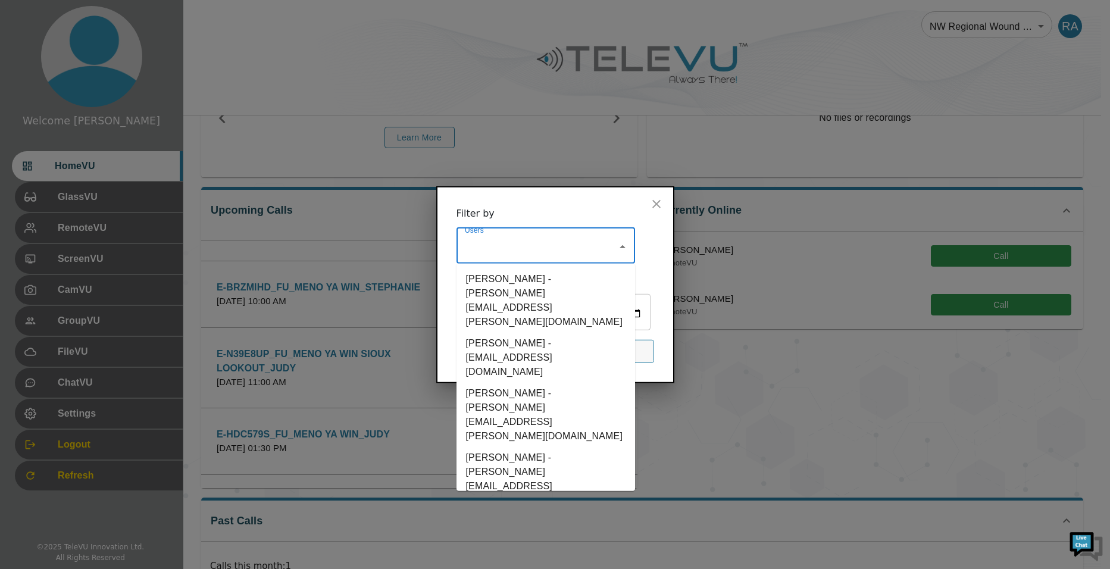
click at [561, 236] on input "Users" at bounding box center [537, 247] width 150 height 23
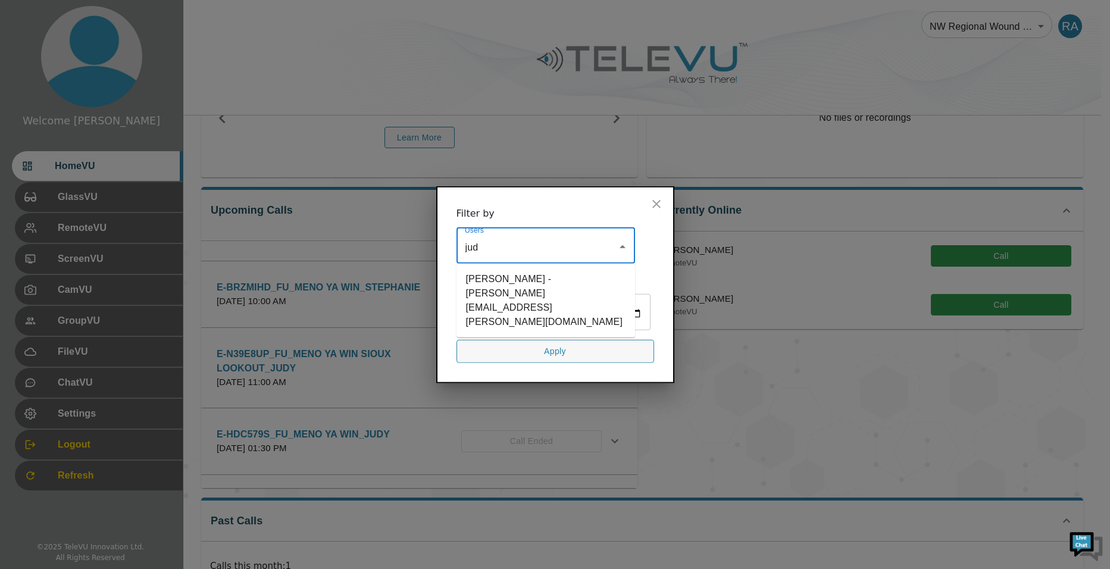
type input "[PERSON_NAME]"
click at [559, 278] on li "[PERSON_NAME] - [PERSON_NAME][EMAIL_ADDRESS][PERSON_NAME][DOMAIN_NAME]" at bounding box center [546, 300] width 179 height 64
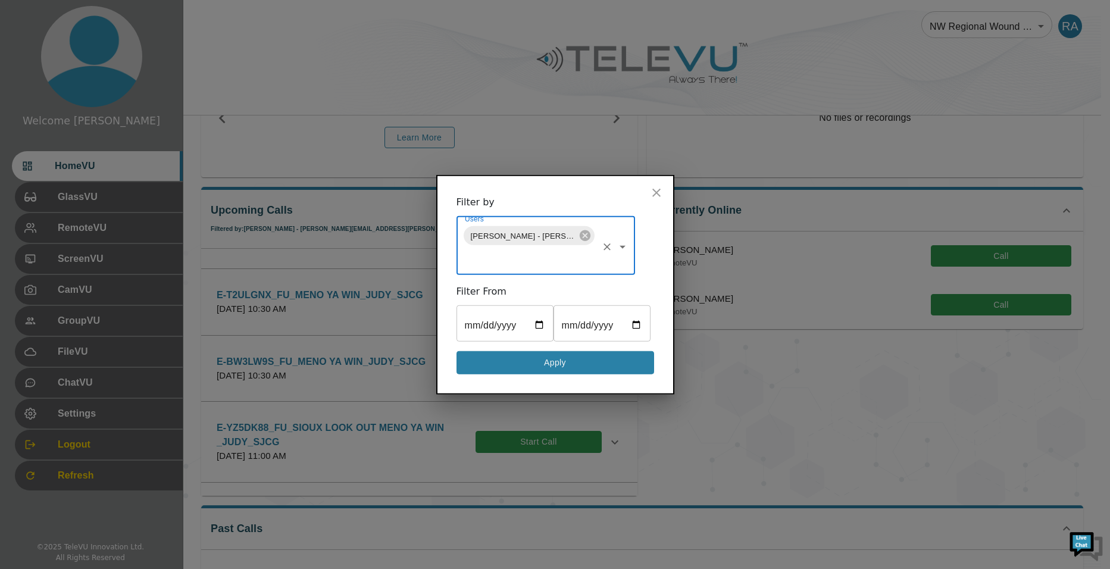
click at [566, 374] on button "Apply" at bounding box center [556, 362] width 198 height 23
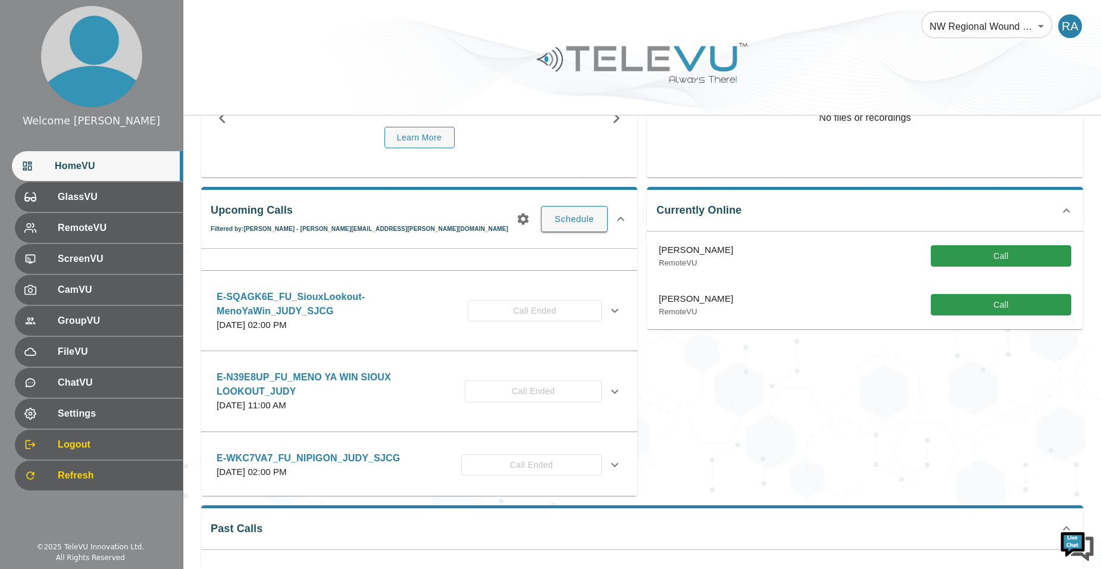
scroll to position [595, 0]
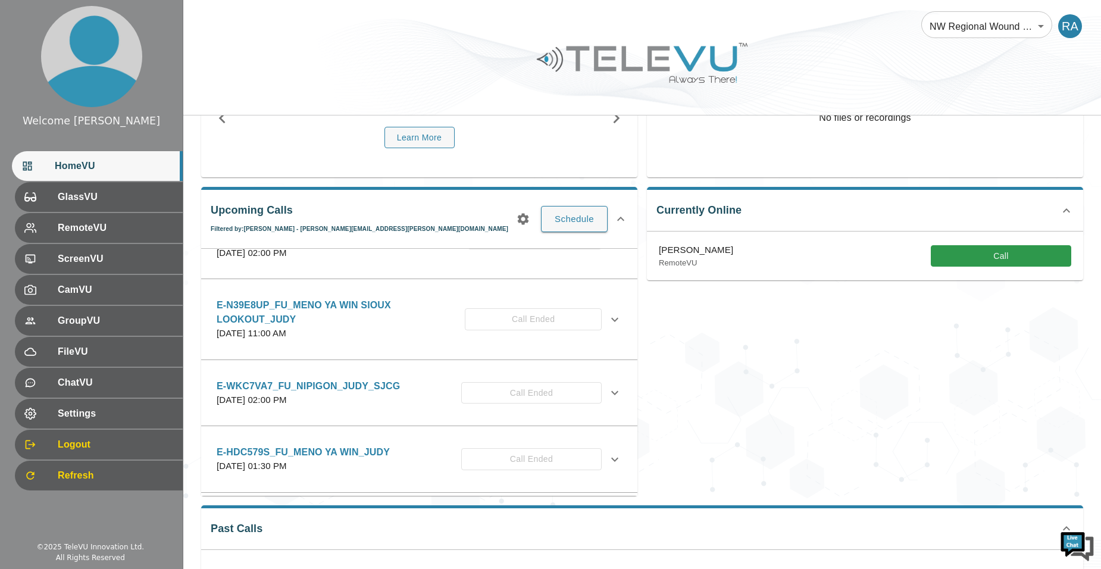
click at [609, 389] on icon at bounding box center [615, 393] width 14 height 14
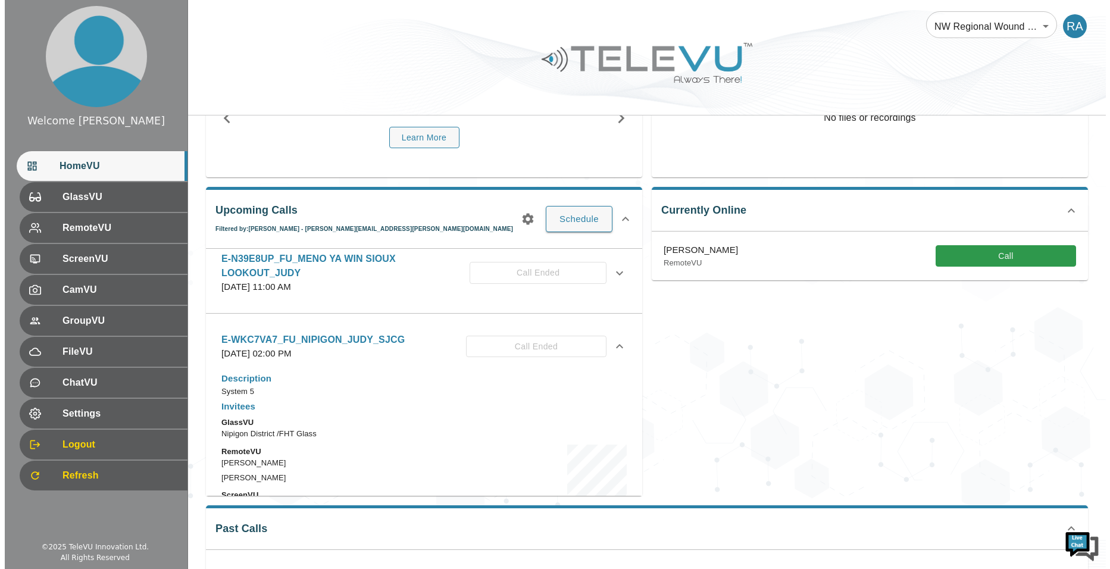
scroll to position [774, 0]
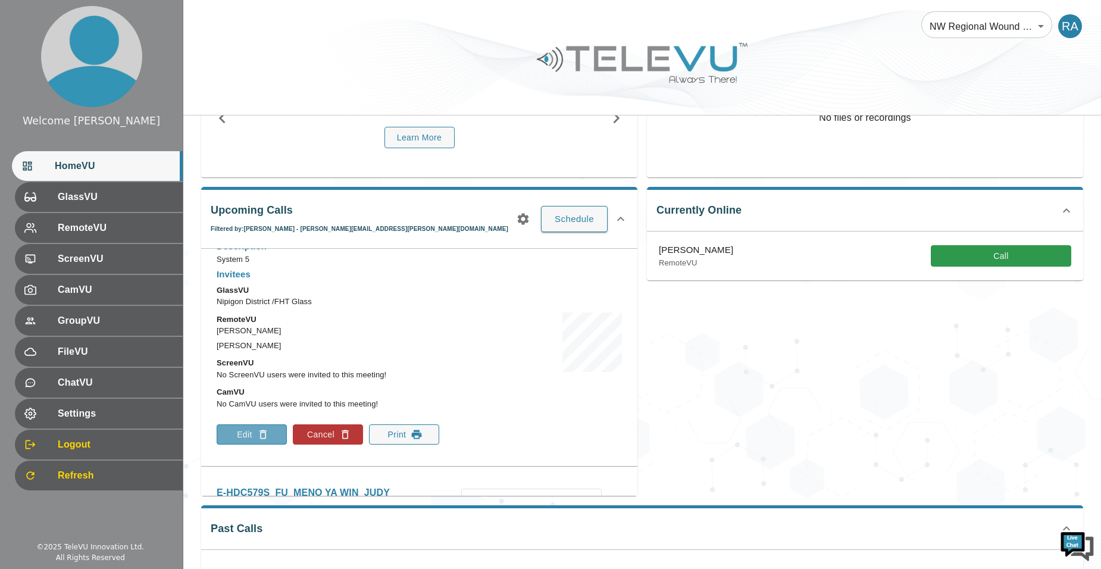
click at [261, 436] on icon "button" at bounding box center [263, 434] width 7 height 9
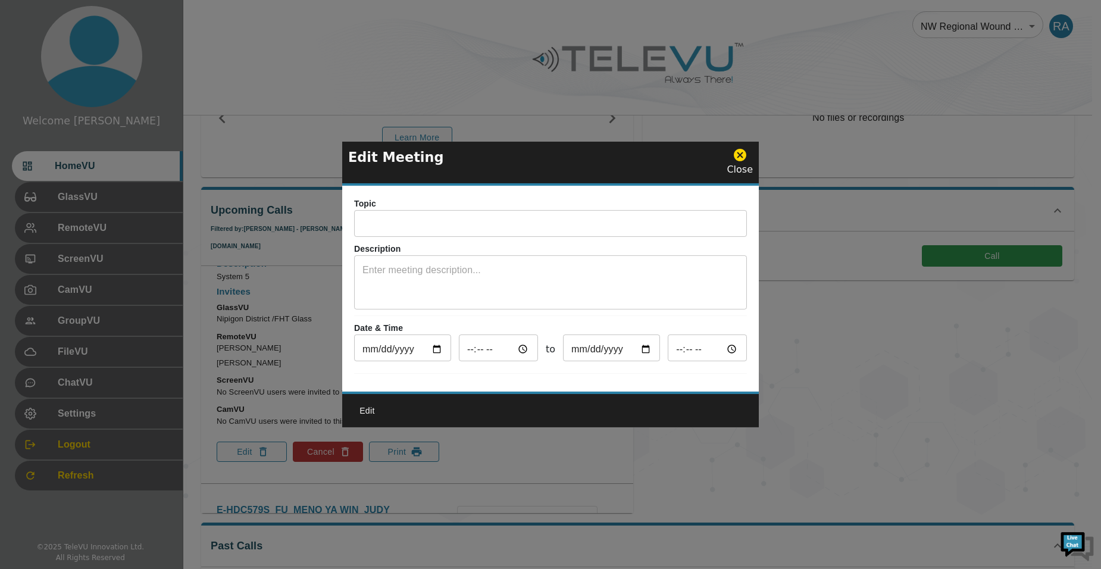
type input "E-WKC7VA7_FU_NIPIGON_JUDY_SJCG"
type textarea "System 5"
type input "[DATE]"
type input "14:00"
type input "[DATE]"
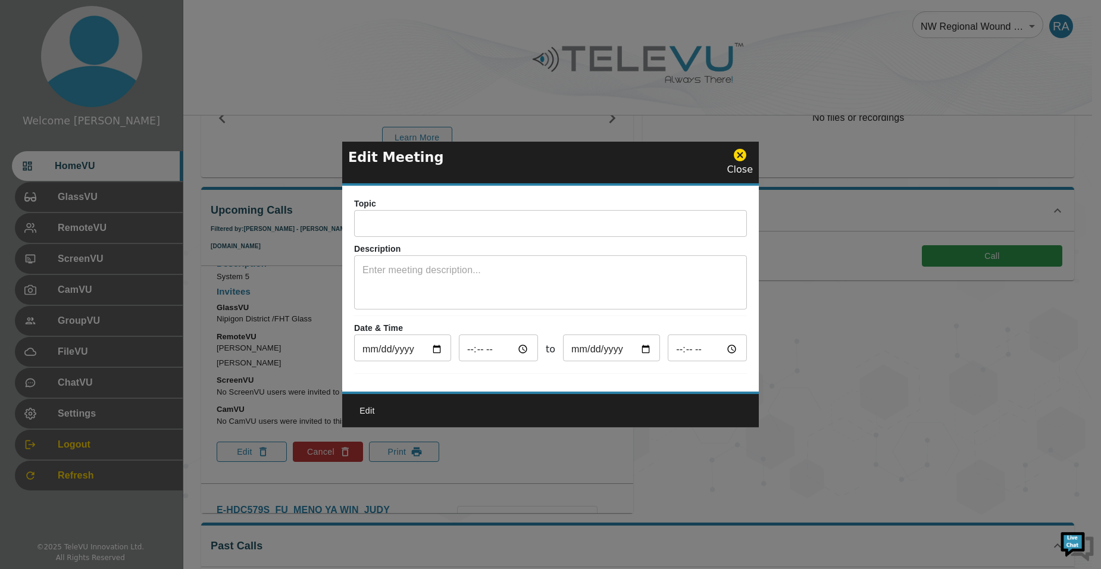
type input "15:00"
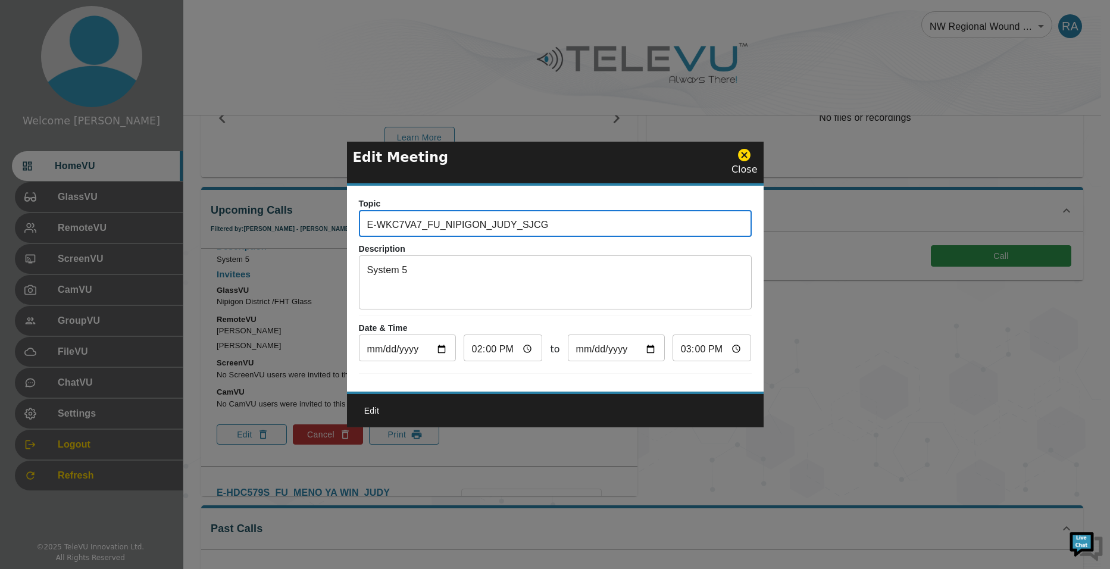
drag, startPoint x: 542, startPoint y: 217, endPoint x: 250, endPoint y: 226, distance: 291.8
click at [250, 226] on div "Edit Meeting Close Topic E-WKC7VA7_FU_NIPIGON_JUDY_SJCG ​ Description System 5 …" at bounding box center [555, 284] width 1110 height 569
click at [744, 155] on icon at bounding box center [744, 155] width 12 height 12
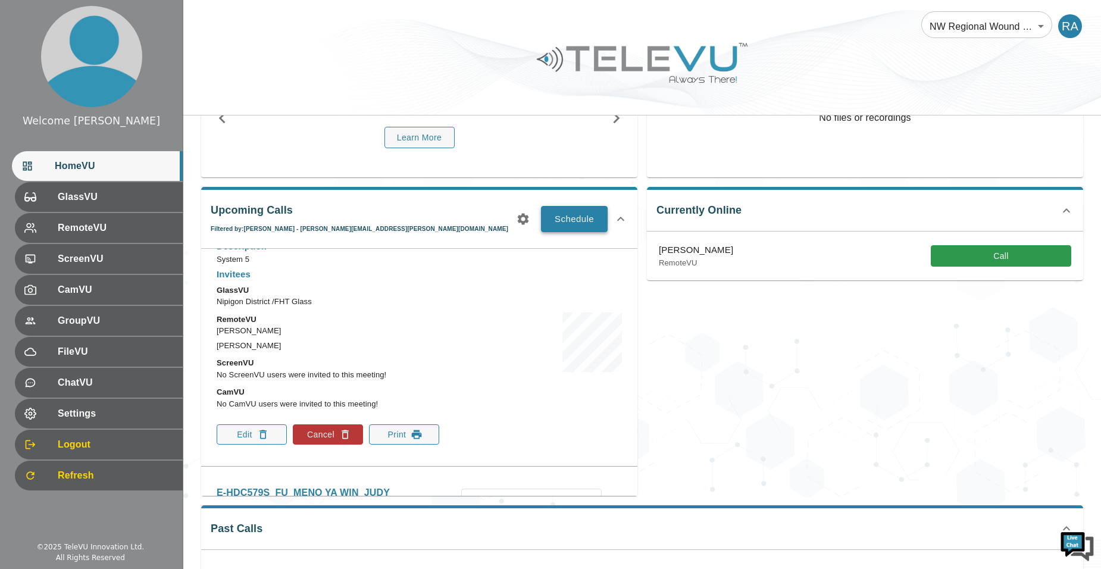
click at [573, 214] on button "Schedule" at bounding box center [574, 219] width 67 height 26
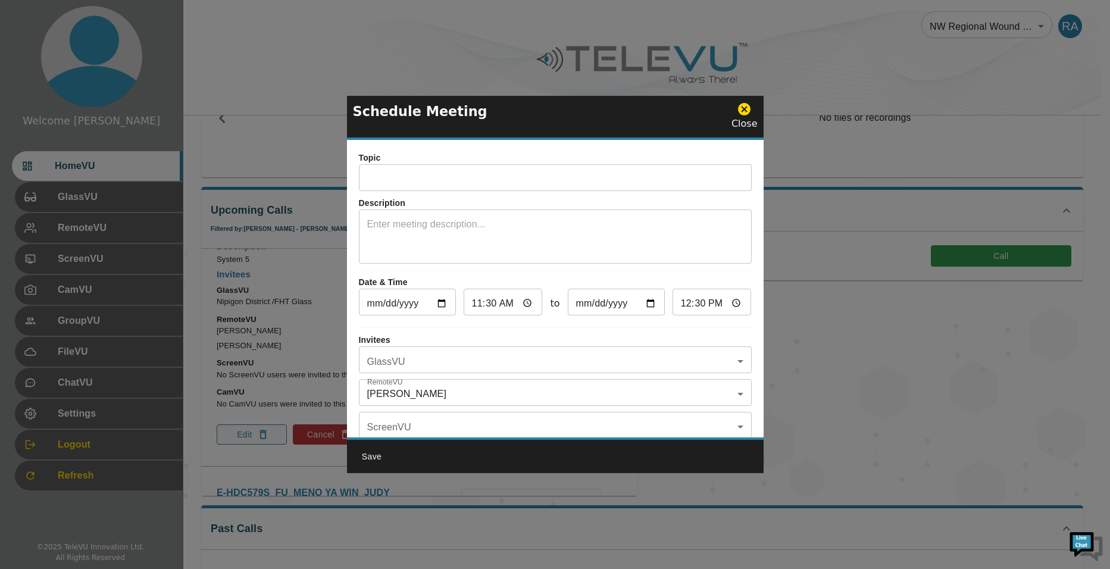
click at [491, 177] on input "text" at bounding box center [555, 179] width 393 height 24
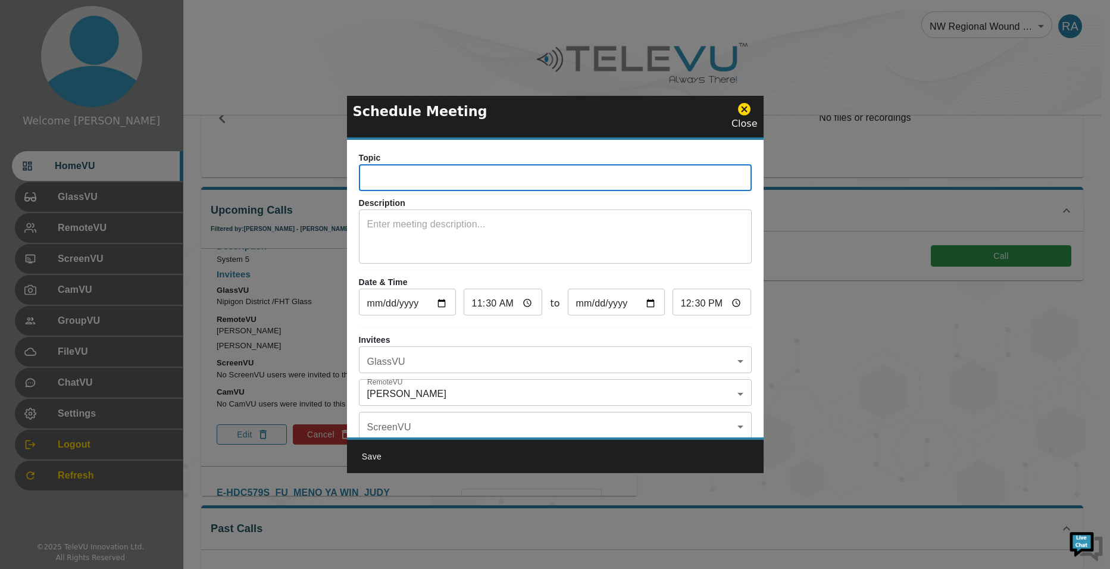
paste input "E-WKC7VA7_FU_NIPIGON_JUDY_SJCG"
type input "E-WKC7VA7_FU_NIPIGON_JUDY_SJCG"
click at [460, 236] on textarea at bounding box center [555, 237] width 376 height 41
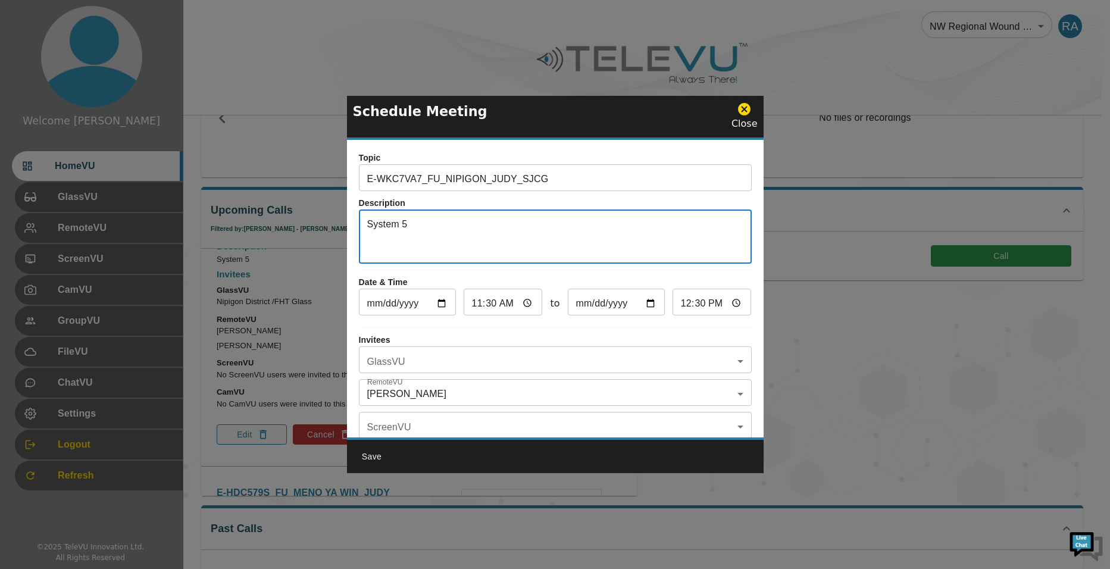
type textarea "System 5"
click at [442, 306] on input "[DATE]" at bounding box center [407, 304] width 97 height 24
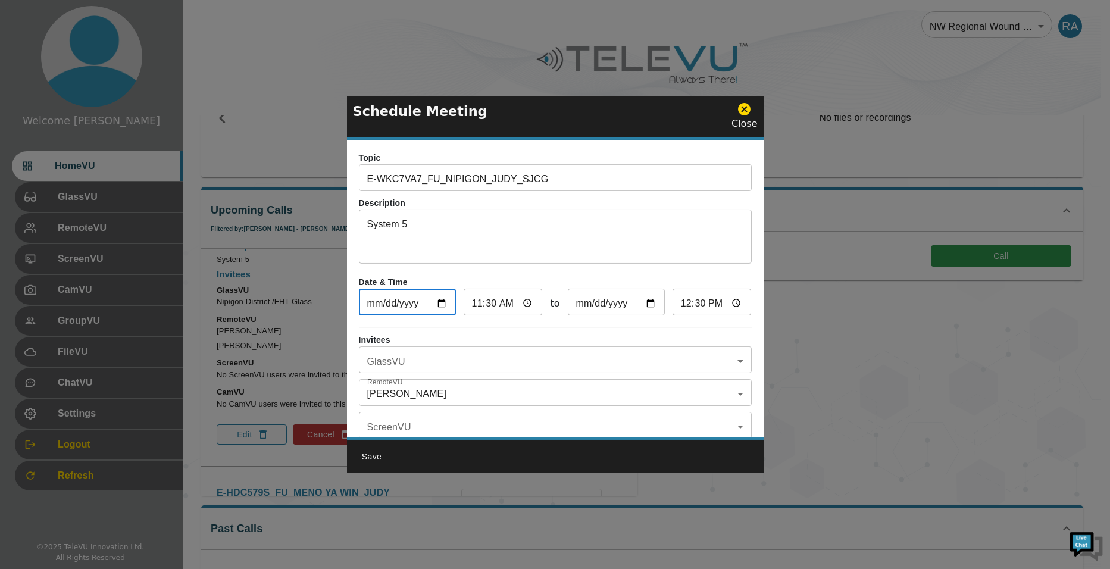
type input "[DATE]"
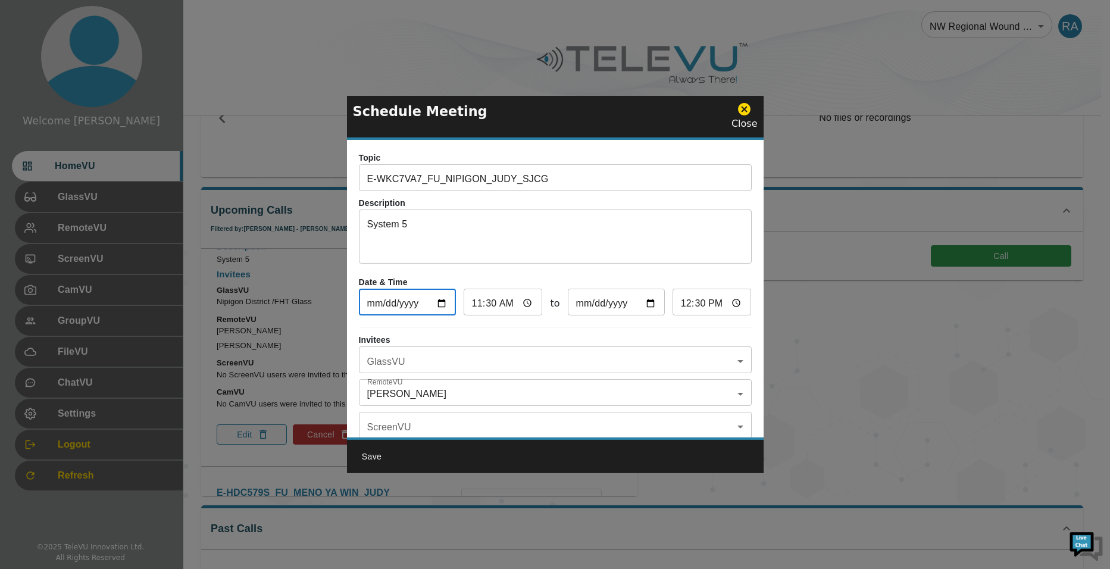
click at [477, 302] on input "11:30" at bounding box center [503, 304] width 79 height 24
type input "01:30"
type input "02:30"
type input "01:03"
type input "02:03"
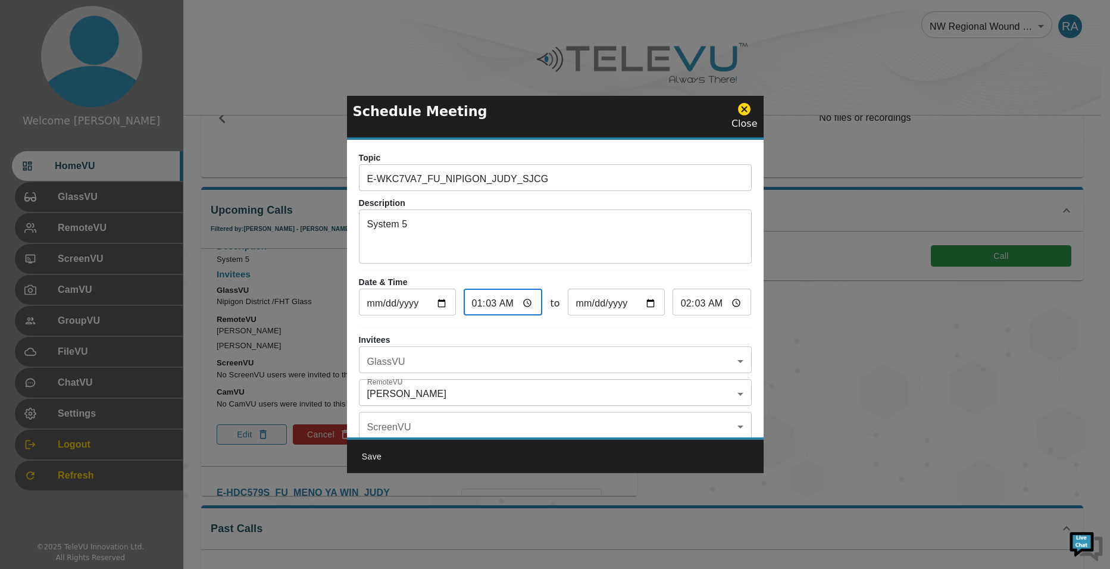
type input "01:33"
type input "02:33"
click at [494, 308] on input "01:33" at bounding box center [503, 304] width 79 height 24
type input "01:03"
type input "02:03"
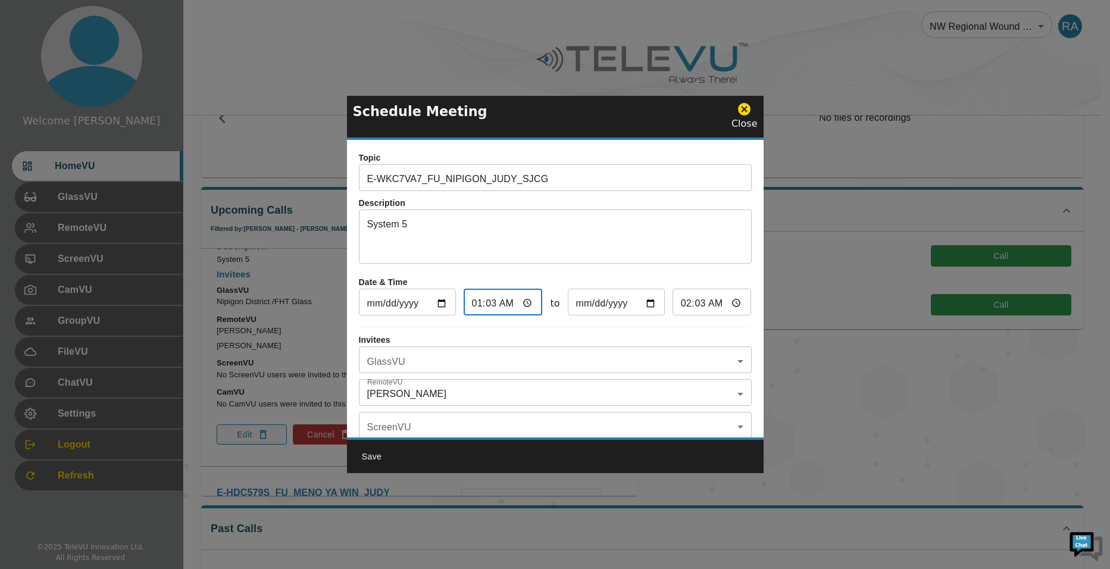
type input "01:30"
click at [683, 303] on input "02:30" at bounding box center [712, 304] width 79 height 24
click at [691, 300] on input "02:30" at bounding box center [712, 304] width 79 height 24
type input "14:00"
click at [479, 303] on input "01:30" at bounding box center [503, 304] width 79 height 24
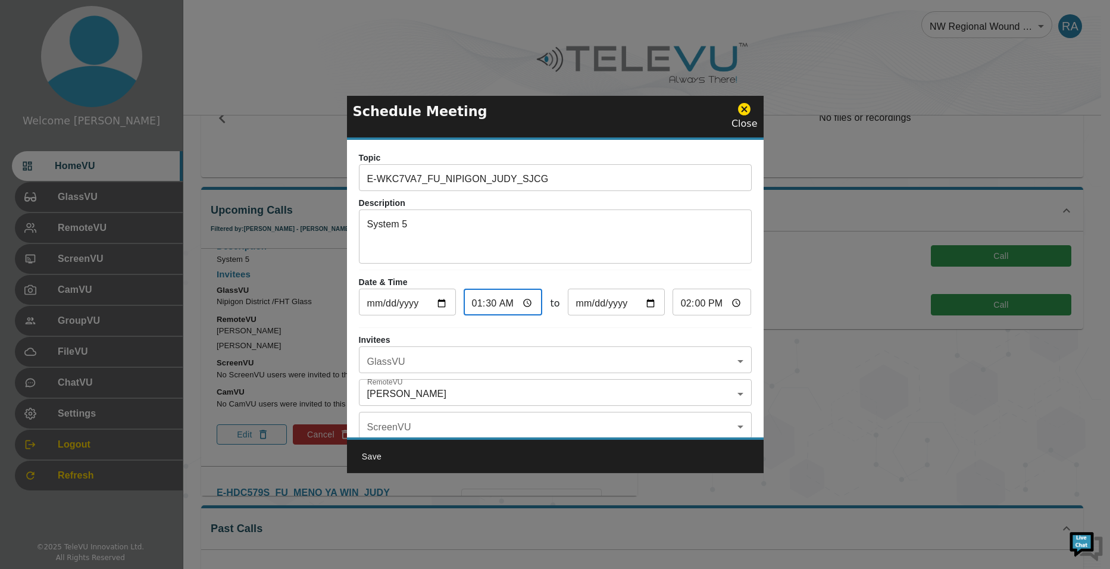
type input "13:30"
click at [527, 298] on input "13:30" at bounding box center [503, 304] width 79 height 24
click at [692, 302] on input "14:30" at bounding box center [712, 304] width 79 height 24
type input "14:00"
click at [680, 328] on div "Topic E-WKC7VA7_FU_NIPIGON_JUDY_SJCG ​ Description System 5 x ​ Date & Time [DA…" at bounding box center [555, 289] width 417 height 298
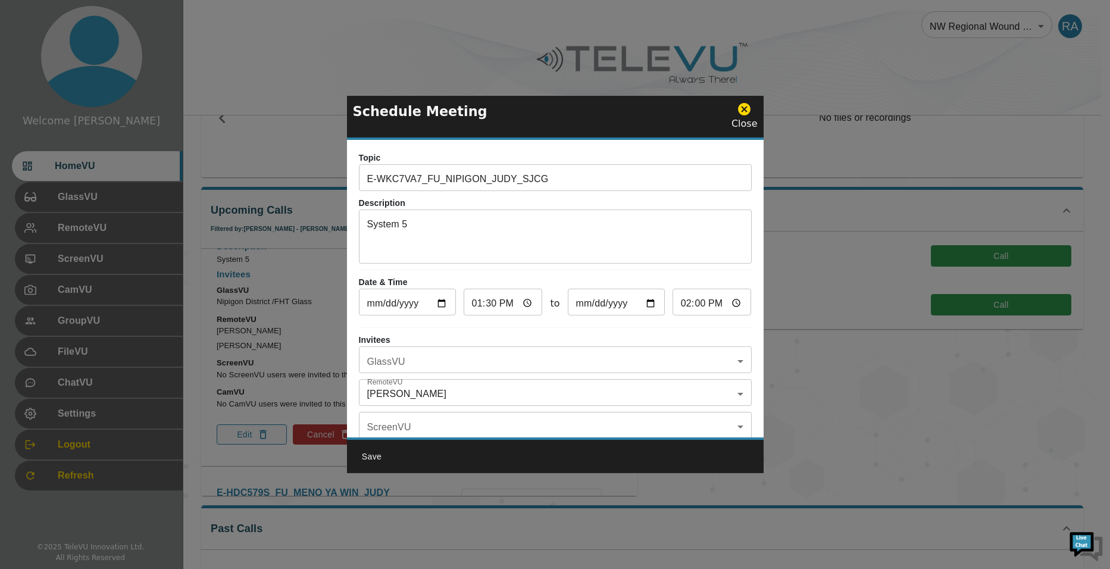
click at [427, 365] on body "Welcome [PERSON_NAME] HomeVU GlassVU RemoteVU ScreenVU CamVU GroupVU FileVU Cha…" at bounding box center [555, 349] width 1110 height 937
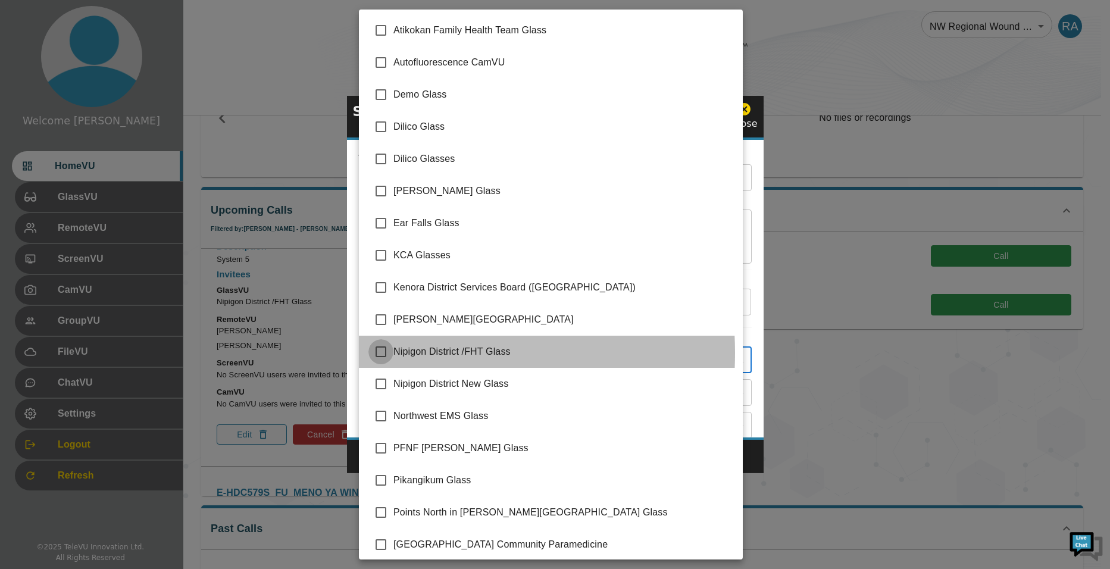
click at [383, 353] on input "checkbox" at bounding box center [380, 351] width 25 height 25
checkbox input "true"
type input "Nipigon District /FHT Glass"
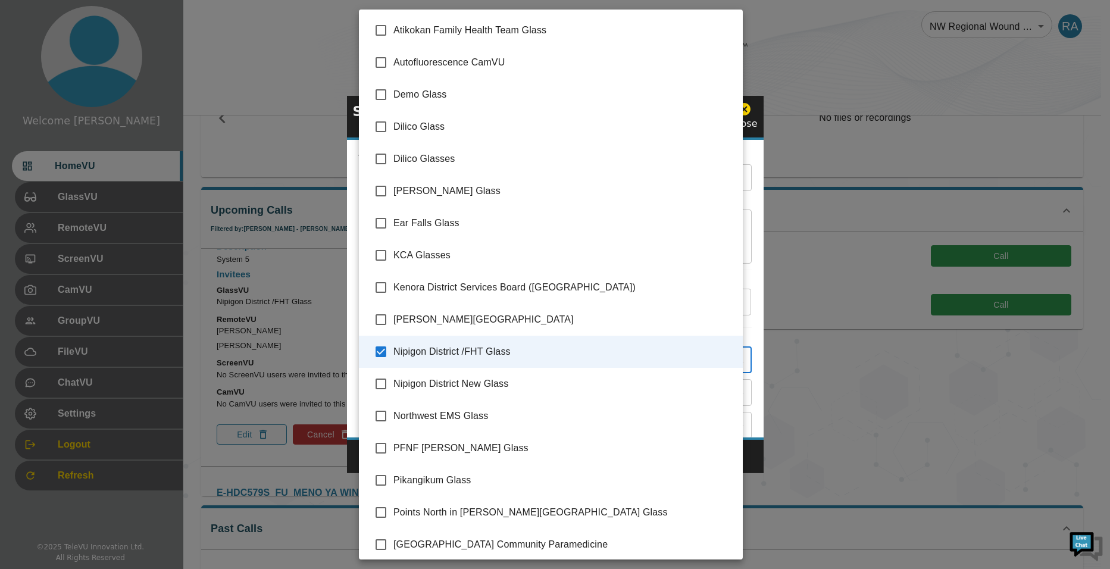
click at [754, 453] on div at bounding box center [555, 284] width 1110 height 569
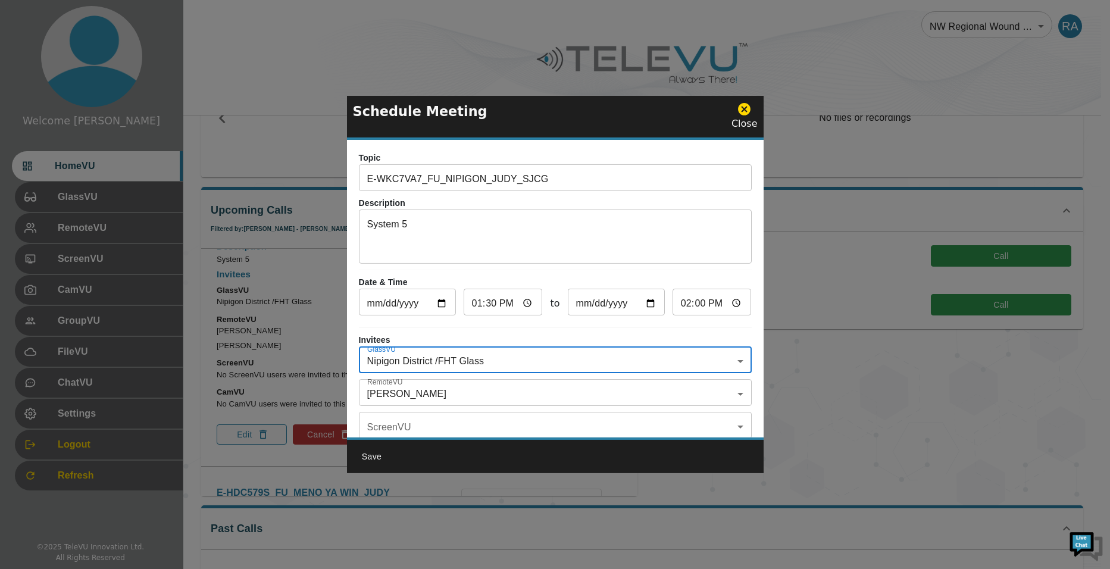
click at [433, 395] on body "Welcome [PERSON_NAME] HomeVU GlassVU RemoteVU ScreenVU CamVU GroupVU FileVU Cha…" at bounding box center [555, 349] width 1110 height 937
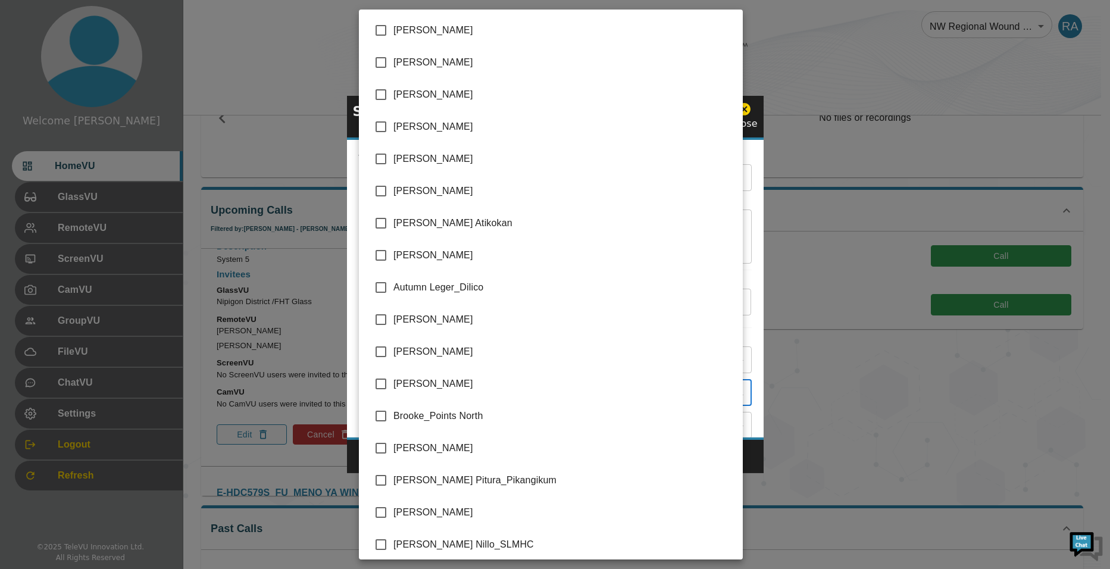
scroll to position [2381, 0]
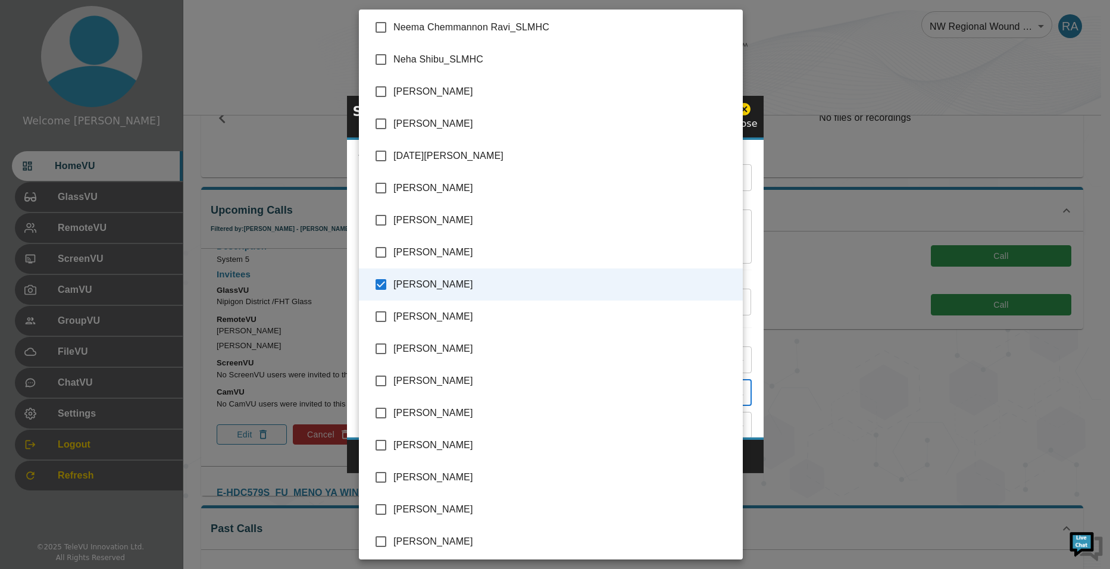
click at [383, 288] on input "checkbox" at bounding box center [380, 284] width 25 height 25
checkbox input "false"
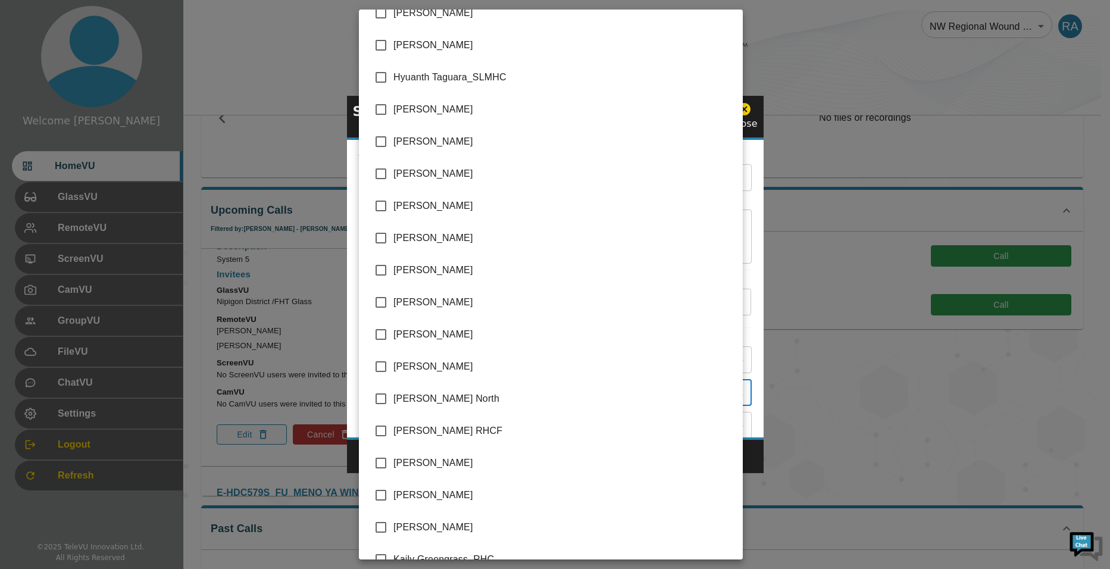
scroll to position [1131, 0]
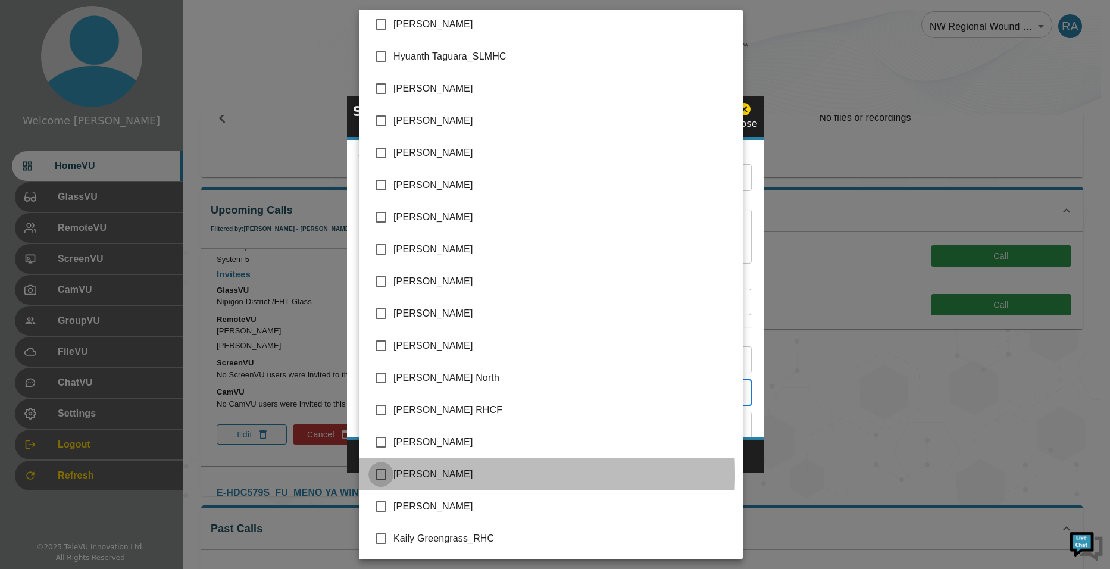
click at [380, 474] on input "checkbox" at bounding box center [380, 474] width 25 height 25
checkbox input "true"
type input "[PERSON_NAME]"
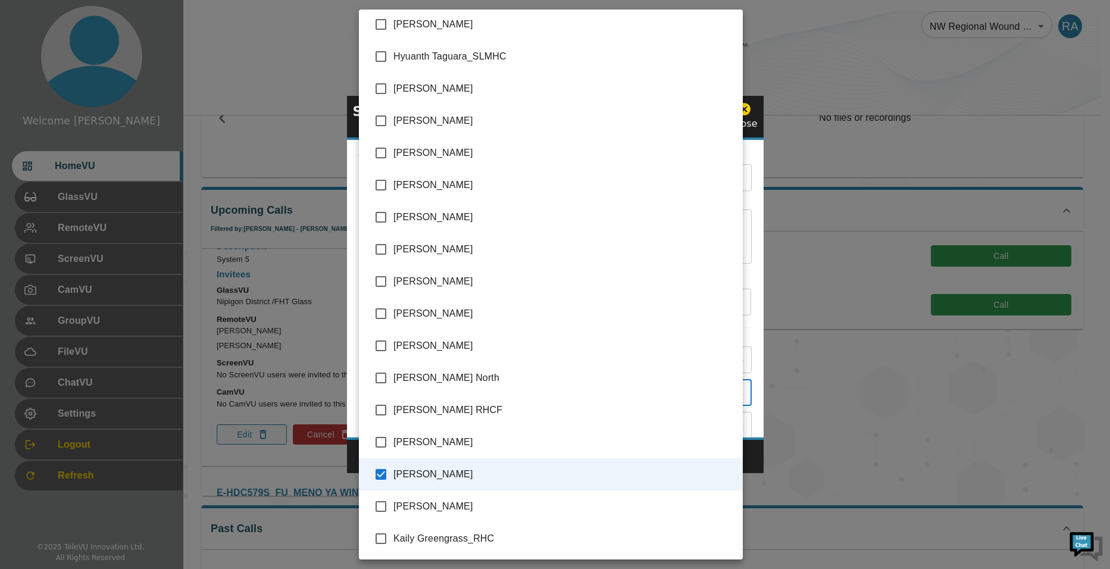
click at [376, 89] on input "checkbox" at bounding box center [380, 88] width 25 height 25
checkbox input "true"
type input "[PERSON_NAME],[PERSON_NAME]"
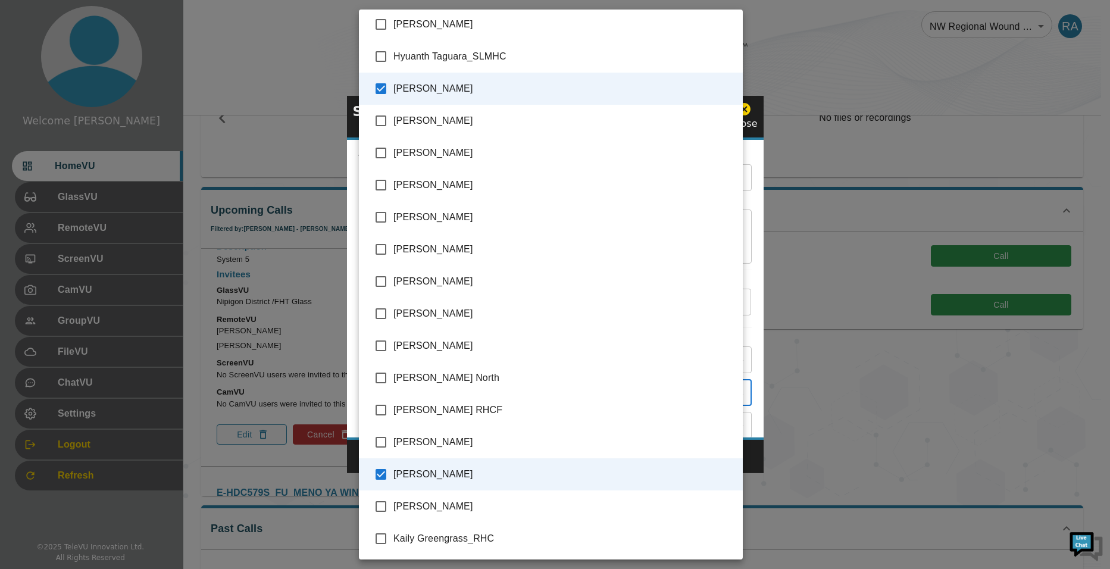
click at [754, 459] on div at bounding box center [555, 284] width 1110 height 569
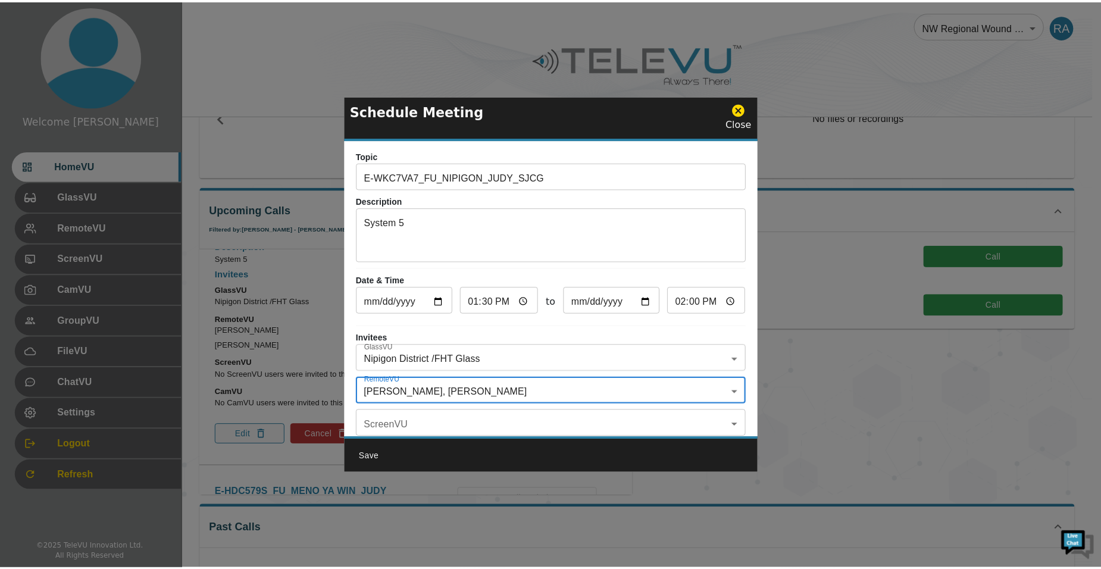
scroll to position [0, 0]
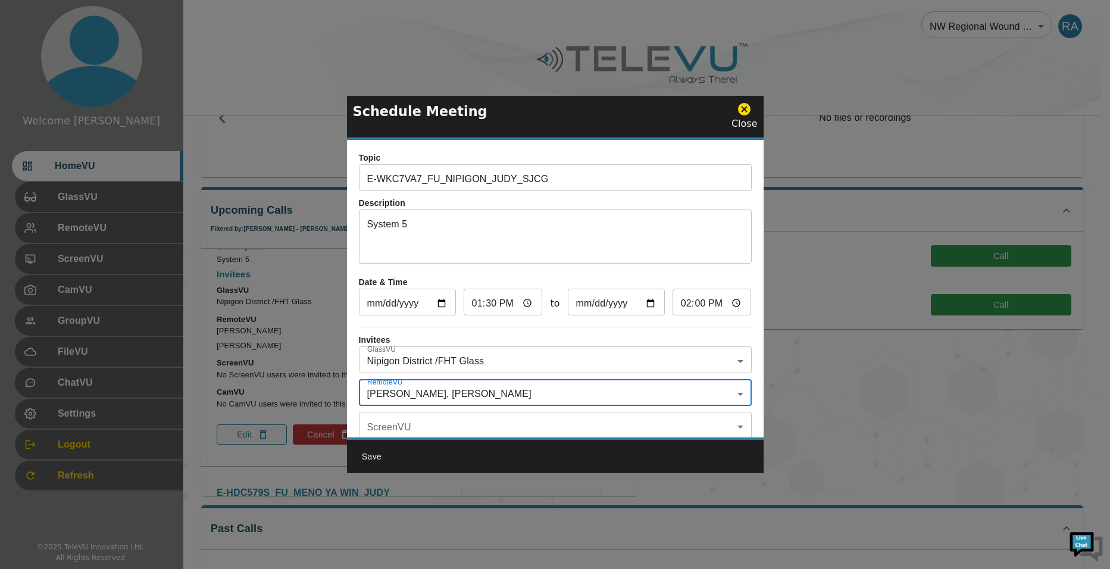
click at [379, 454] on button "Save" at bounding box center [372, 457] width 38 height 22
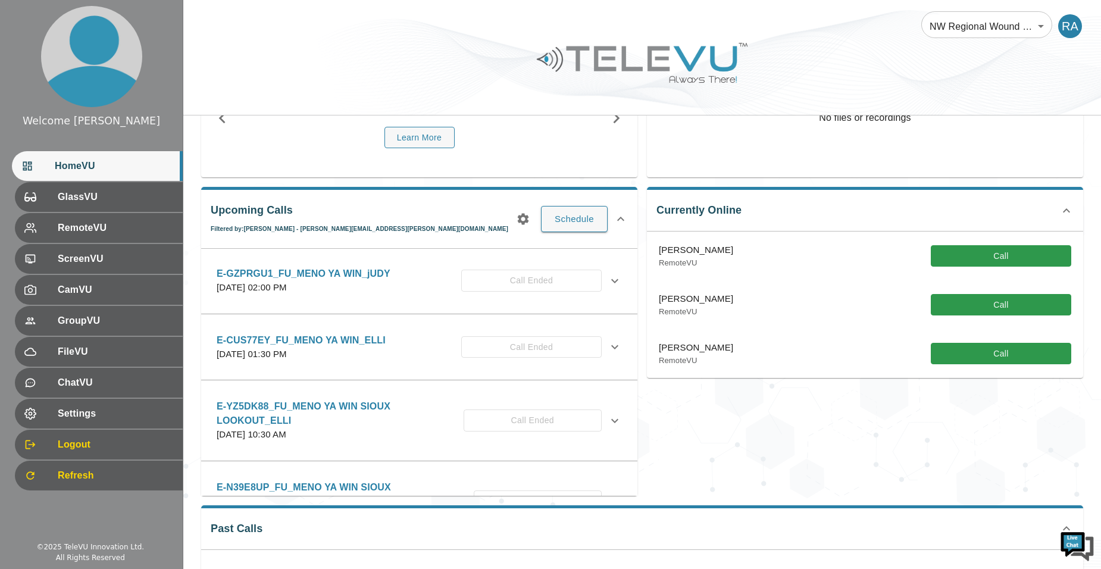
click at [522, 219] on icon "button" at bounding box center [523, 219] width 14 height 14
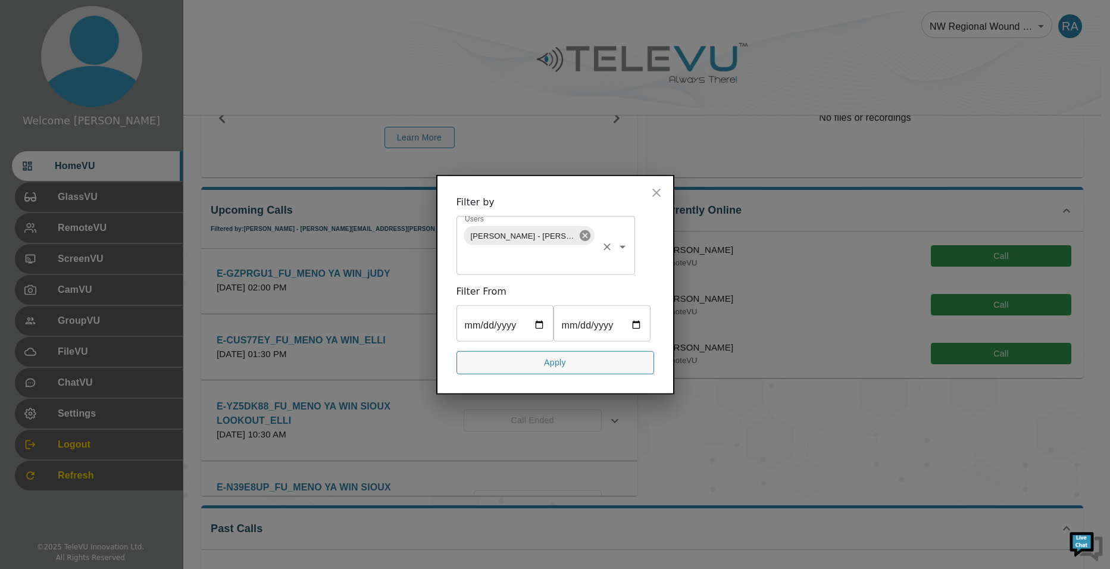
click at [583, 230] on icon at bounding box center [584, 235] width 11 height 11
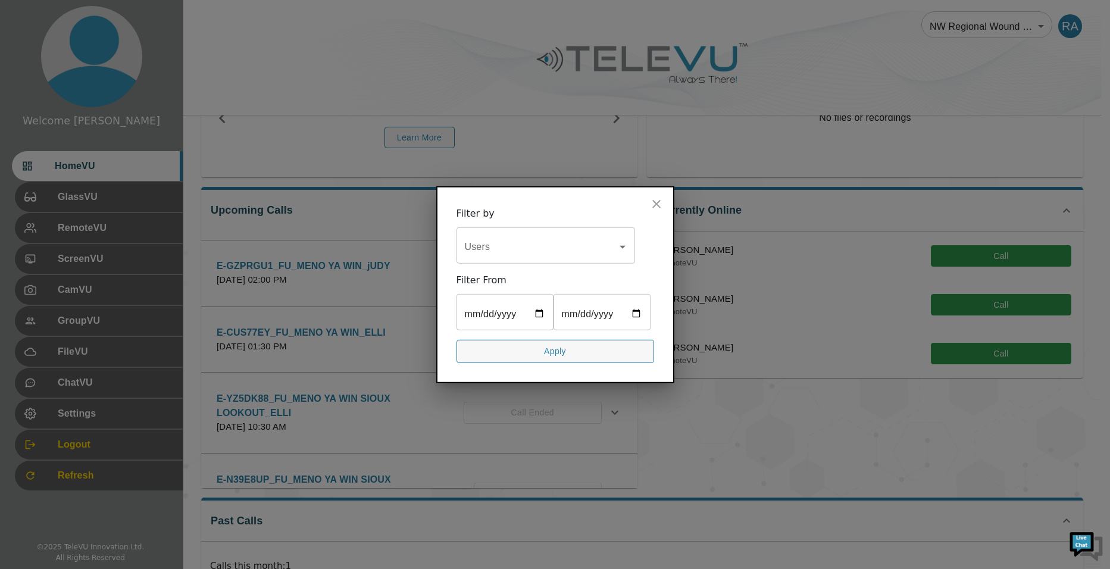
click at [559, 236] on input "Users" at bounding box center [537, 247] width 150 height 23
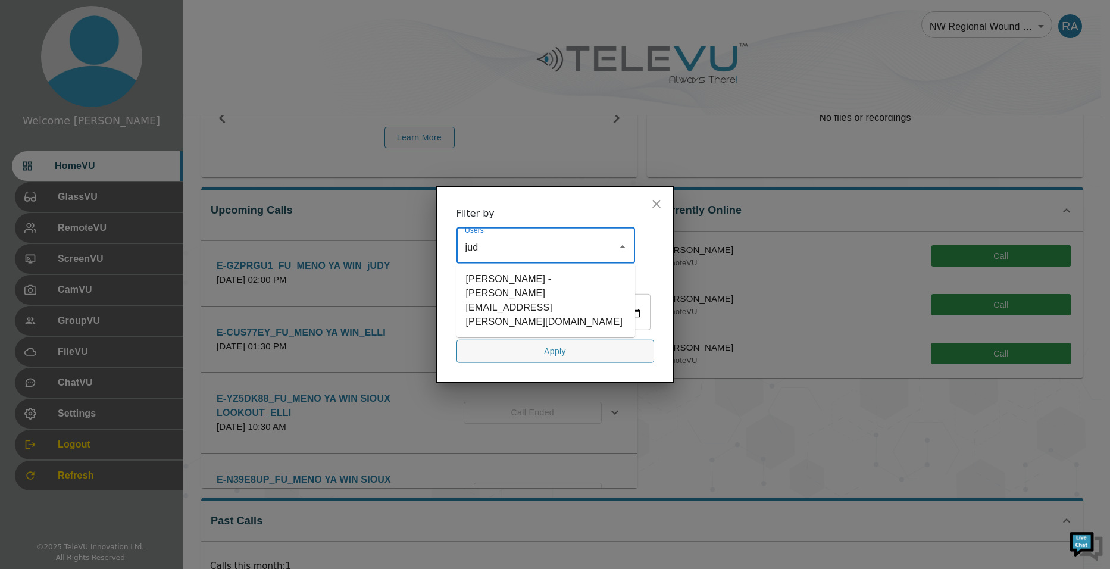
type input "[PERSON_NAME]"
click at [539, 272] on li "[PERSON_NAME] - [PERSON_NAME][EMAIL_ADDRESS][PERSON_NAME][DOMAIN_NAME]" at bounding box center [546, 300] width 179 height 64
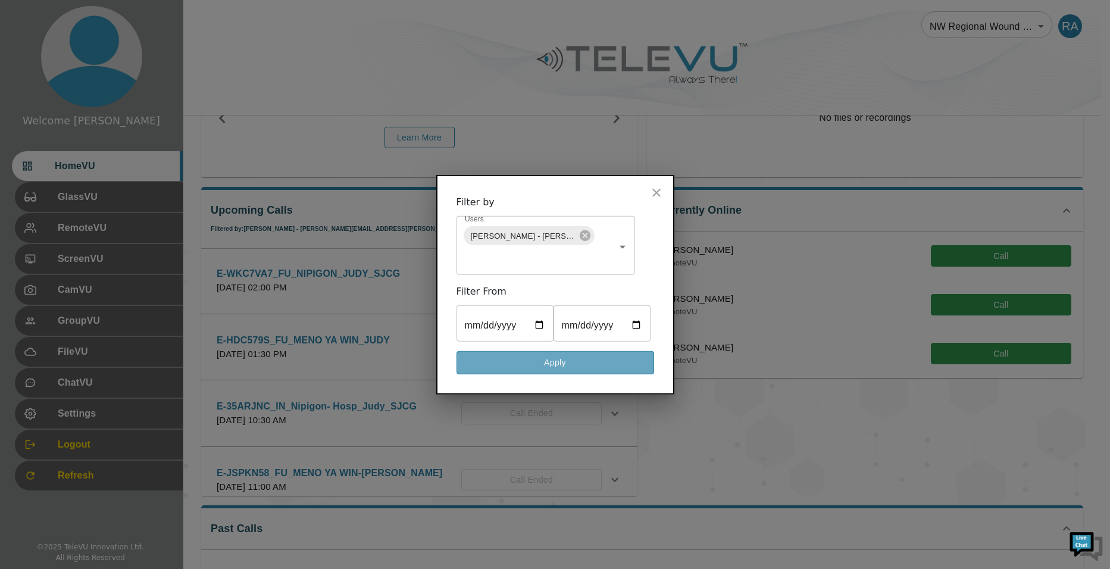
click at [586, 370] on button "Apply" at bounding box center [556, 362] width 198 height 23
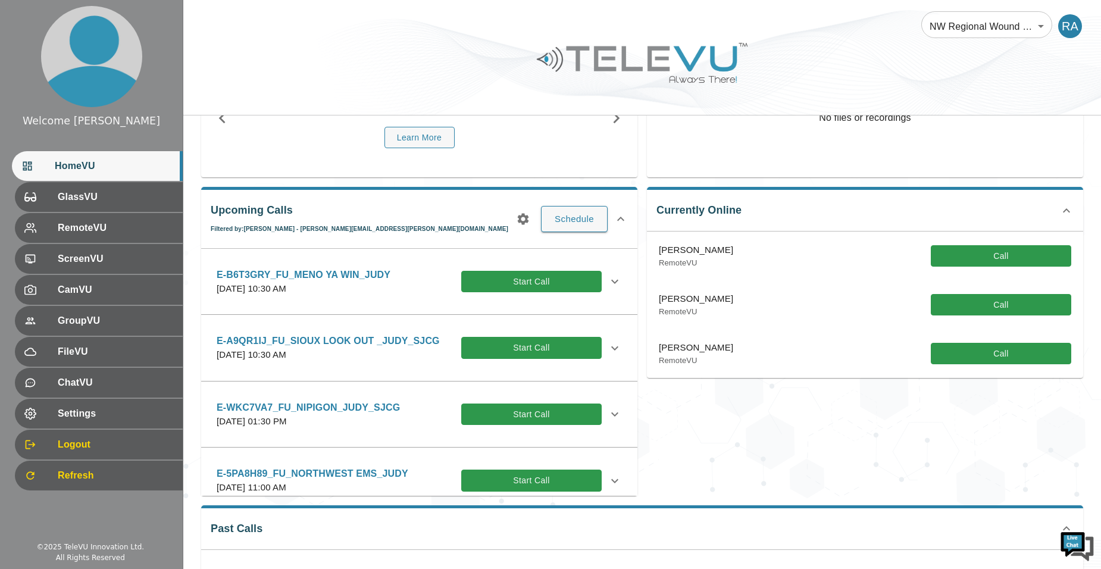
scroll to position [26, 0]
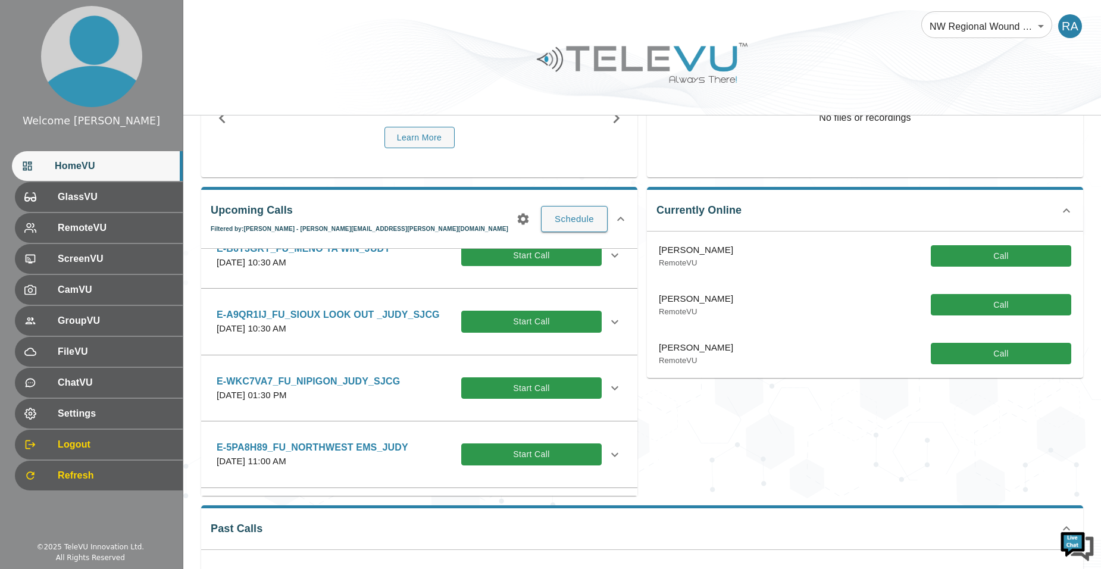
click at [608, 387] on icon at bounding box center [615, 388] width 14 height 14
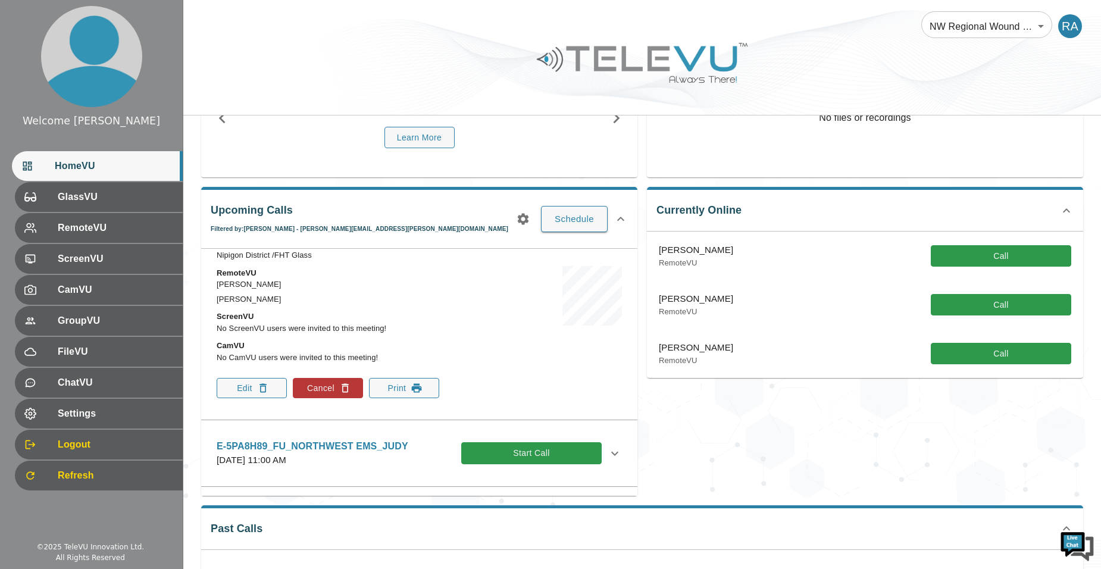
scroll to position [264, 0]
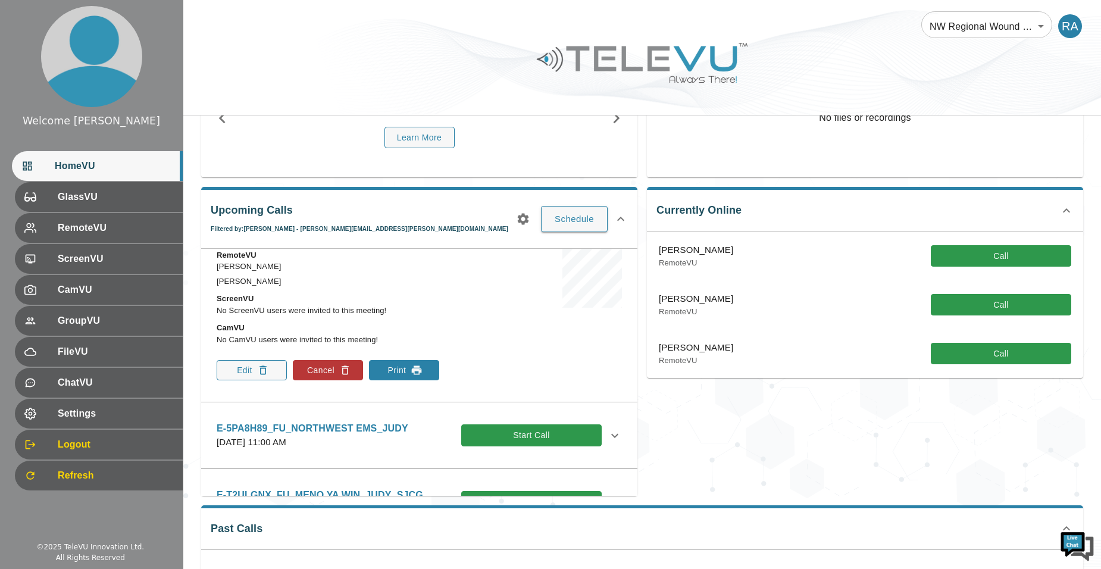
click at [399, 371] on button "Print" at bounding box center [404, 370] width 70 height 20
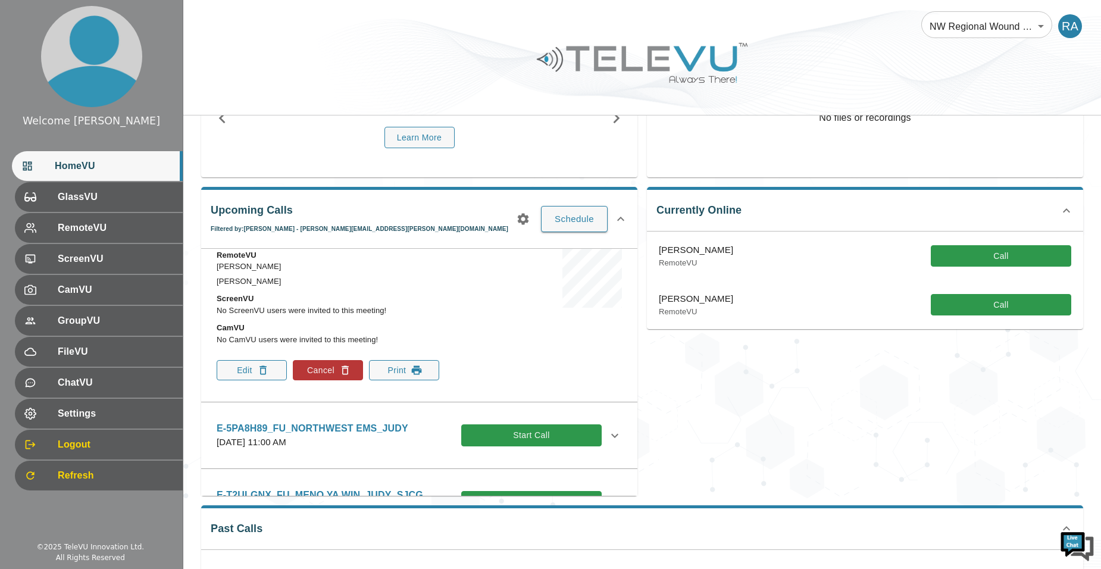
click at [714, 388] on div "Currently Online [PERSON_NAME] RemoteVU Call [PERSON_NAME] RemoteVU Call" at bounding box center [860, 336] width 446 height 318
click at [831, 462] on div "Currently Online [PERSON_NAME] RemoteVU Call [PERSON_NAME] RemoteVU Call" at bounding box center [860, 336] width 446 height 318
